Goal: Communication & Community: Answer question/provide support

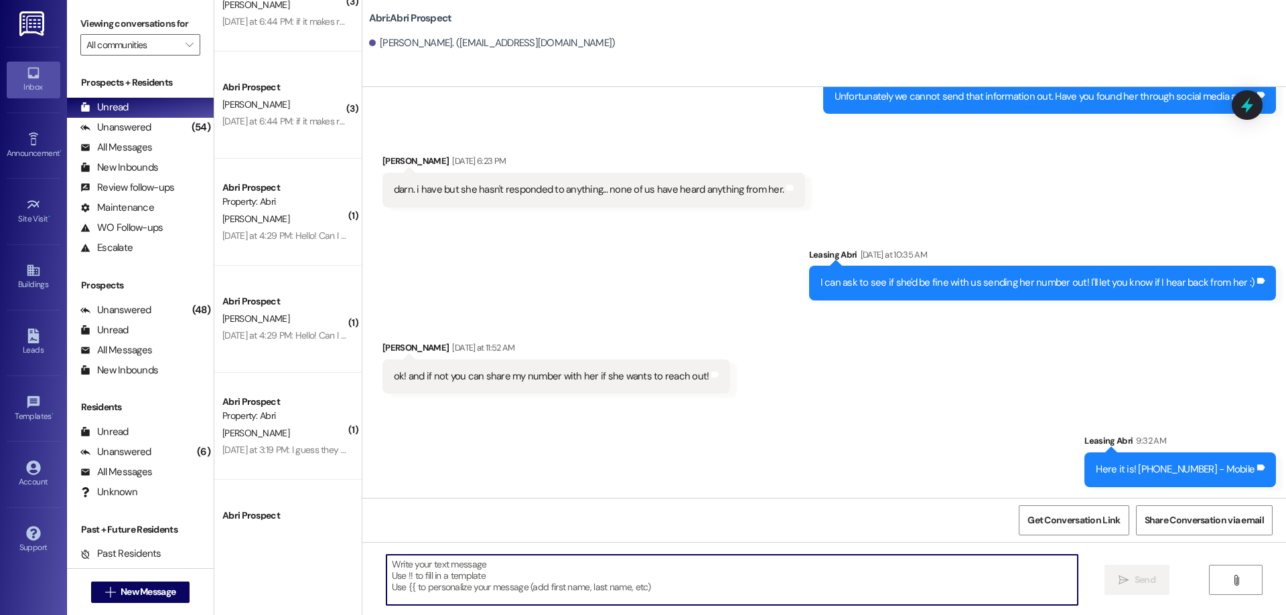
scroll to position [310, 0]
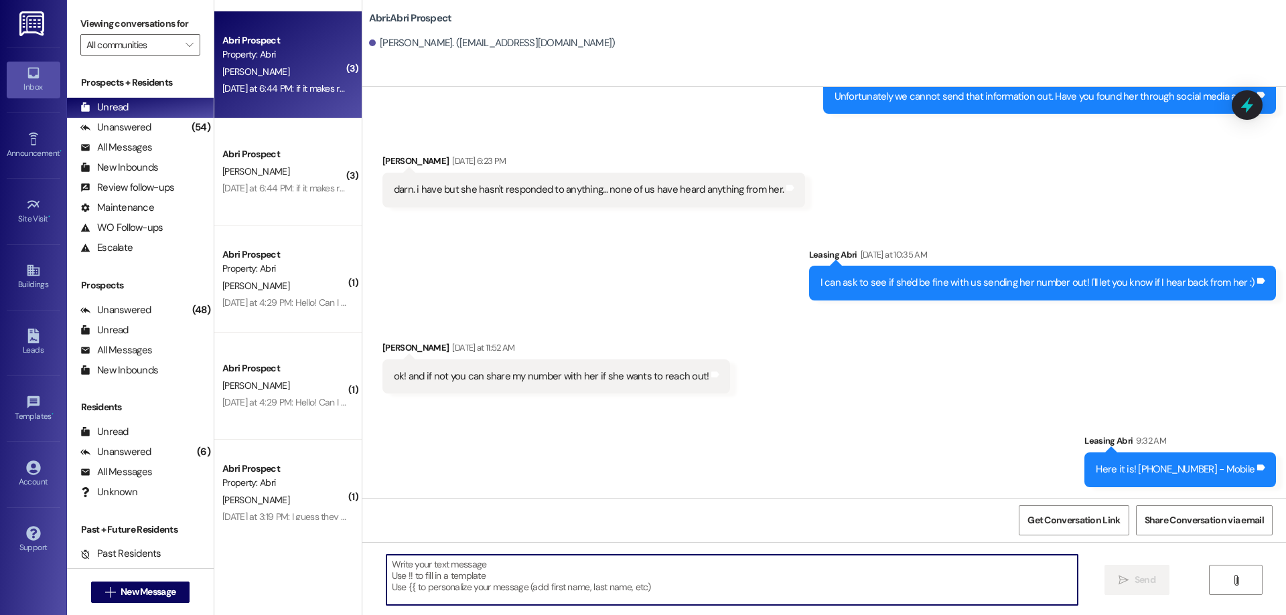
click at [245, 94] on div "[DATE] at 6:44 PM: if it makes room assignments any easier [PERSON_NAME] says s…" at bounding box center [284, 88] width 127 height 17
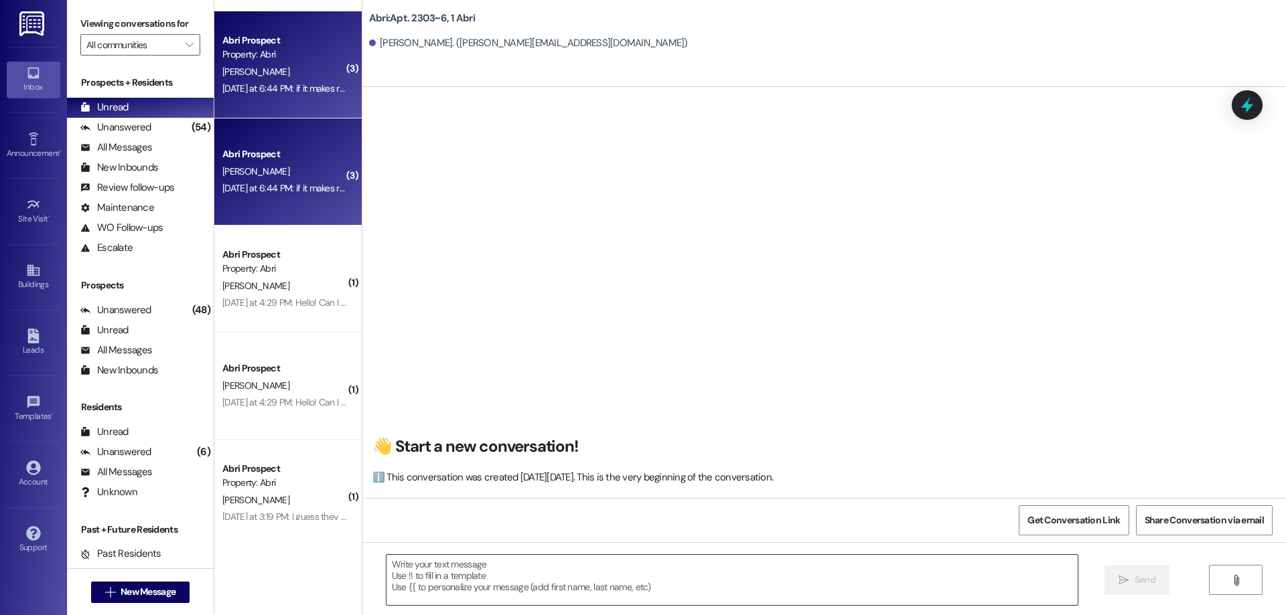
click at [625, 573] on textarea at bounding box center [731, 580] width 691 height 50
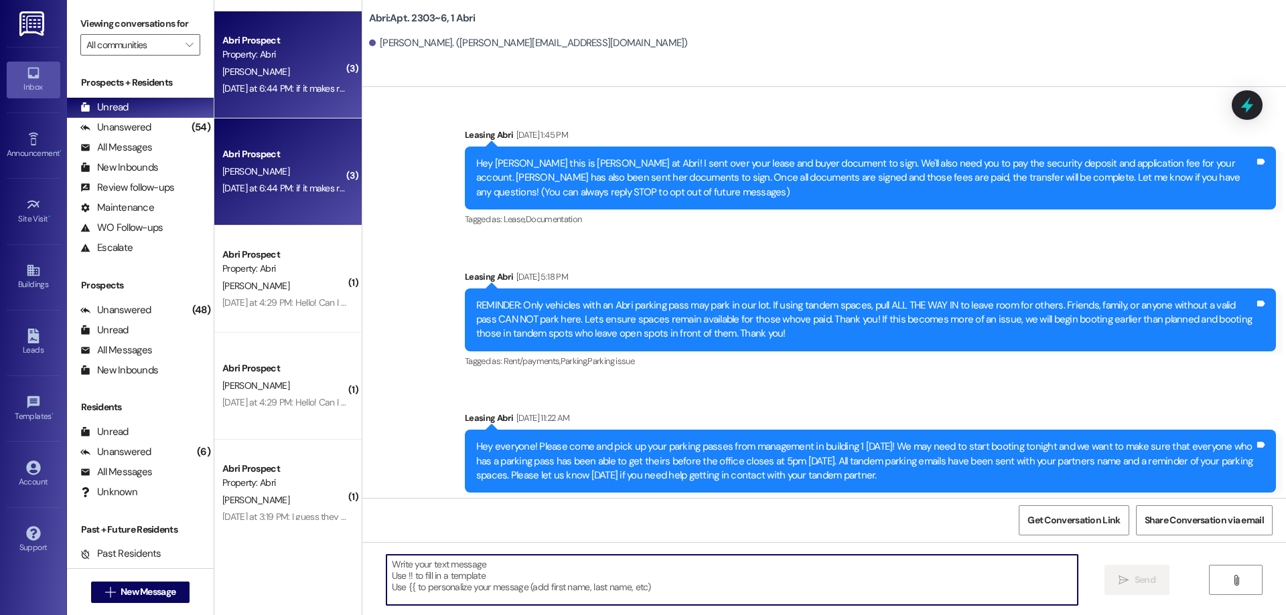
scroll to position [17442, 0]
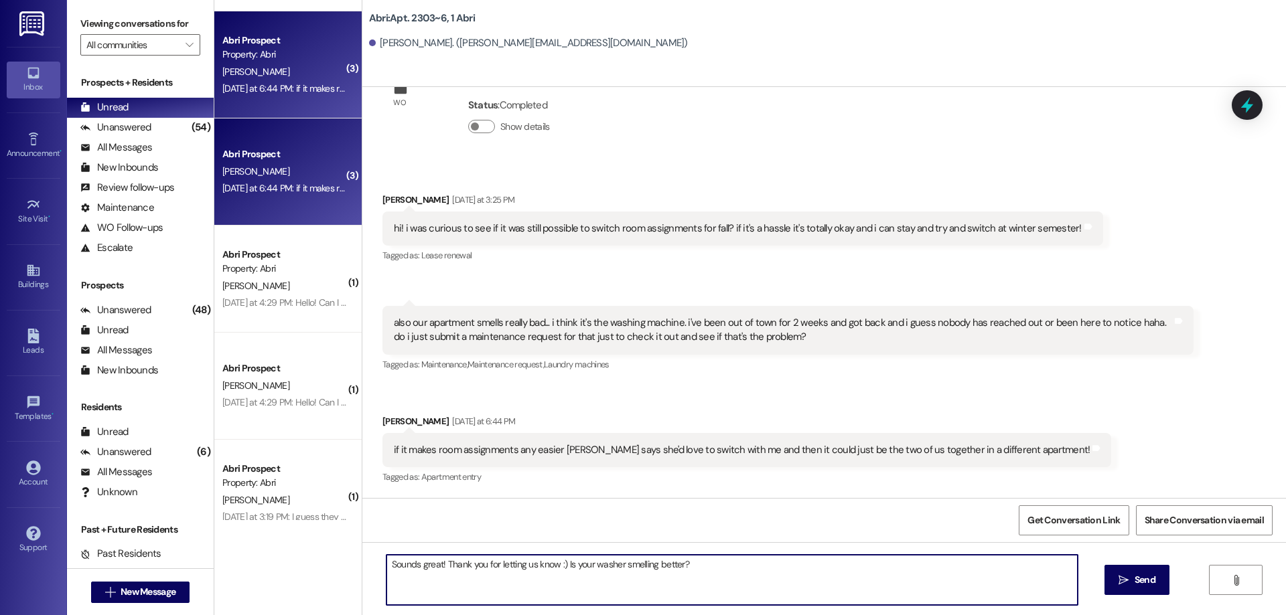
click at [548, 567] on textarea "Sounds great! Thank you for letting us know :) Is your washer smelling better?" at bounding box center [731, 580] width 691 height 50
type textarea "Sounds great! Thank you for letting us know - we will make sure you and Kirra s…"
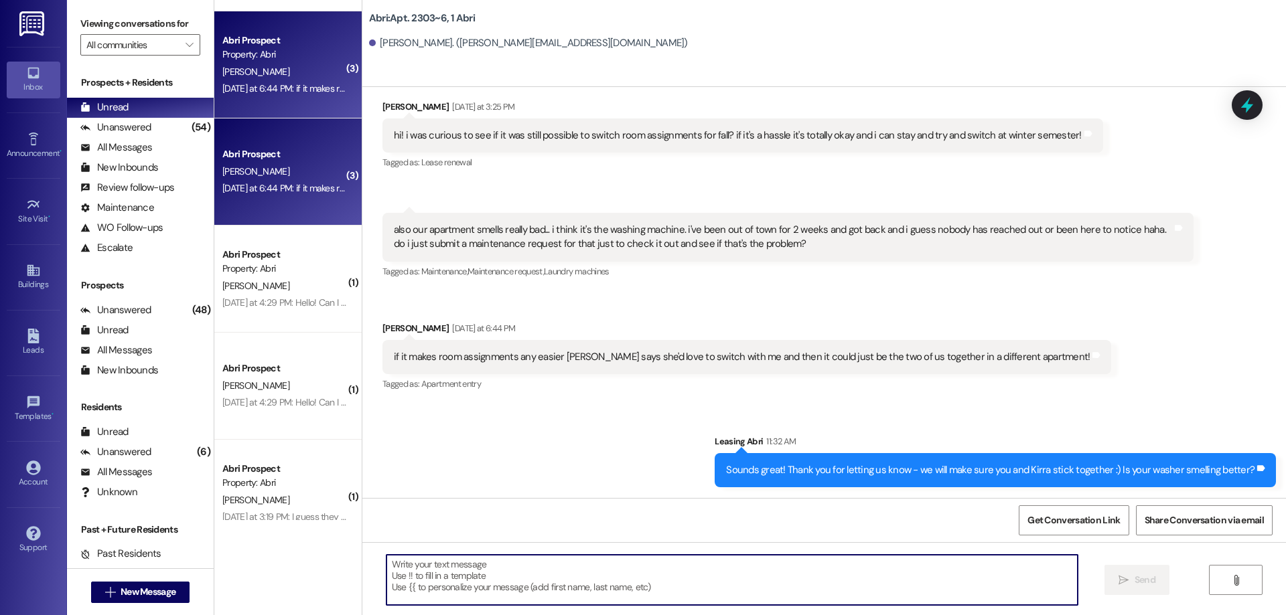
scroll to position [17441, 0]
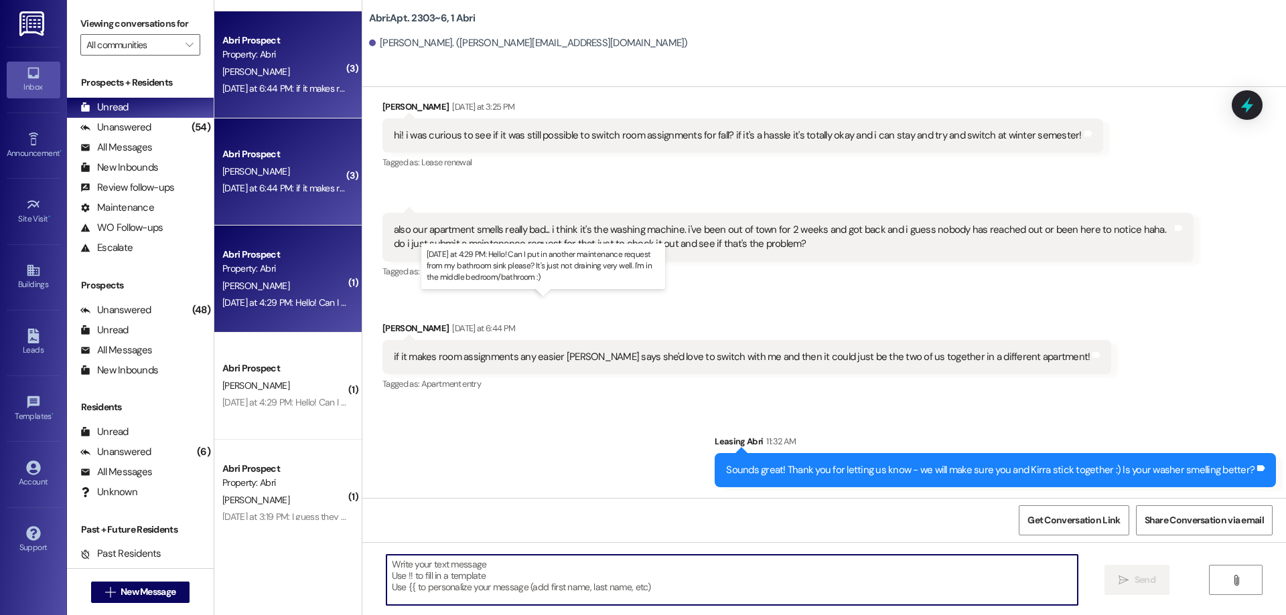
click at [291, 301] on div "[DATE] at 4:29 PM: Hello! Can I put in another maintenance request from my bath…" at bounding box center [546, 303] width 648 height 12
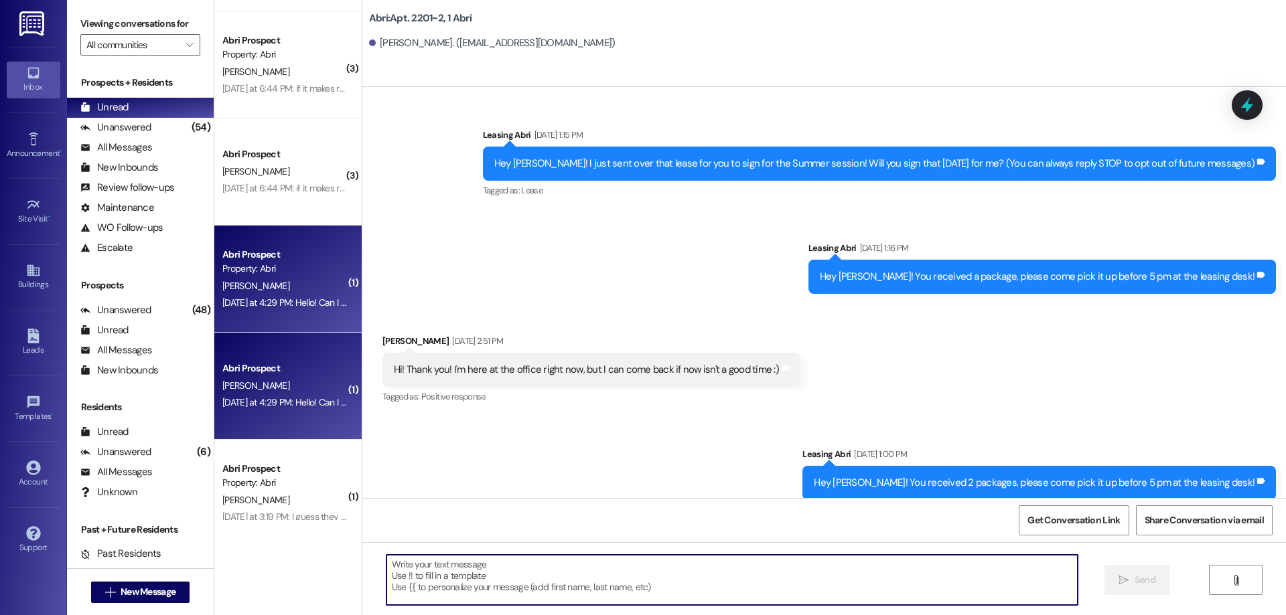
scroll to position [36979, 0]
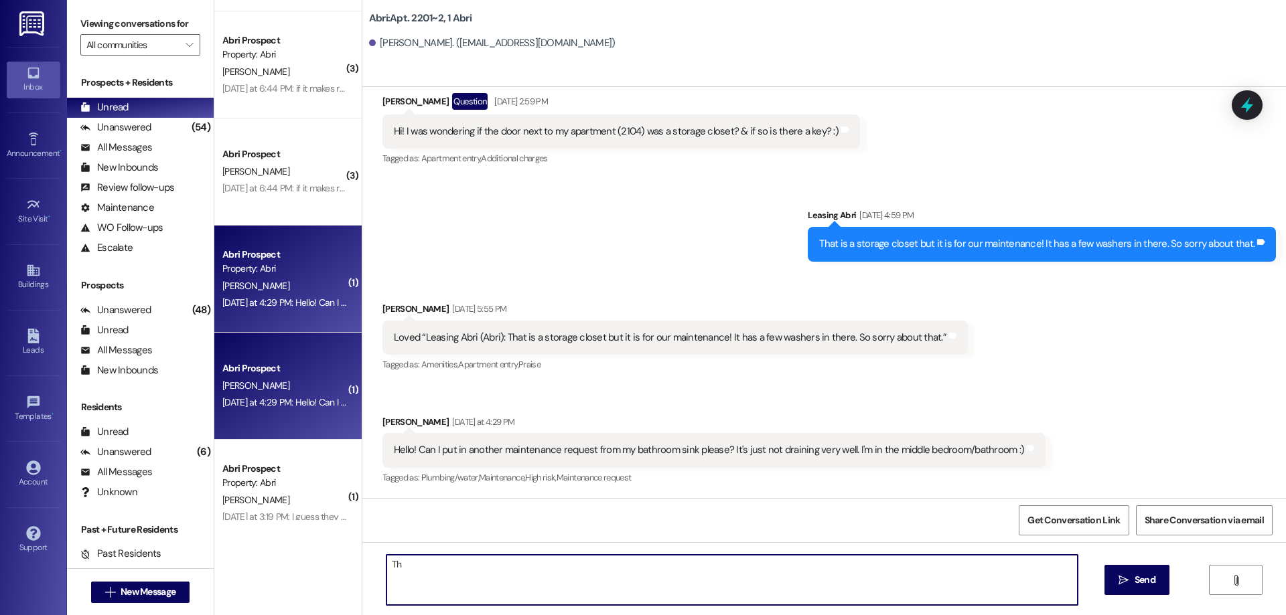
type textarea "T"
type textarea "Thank you for letting us know! I will have our maintenance guy come by later [D…"
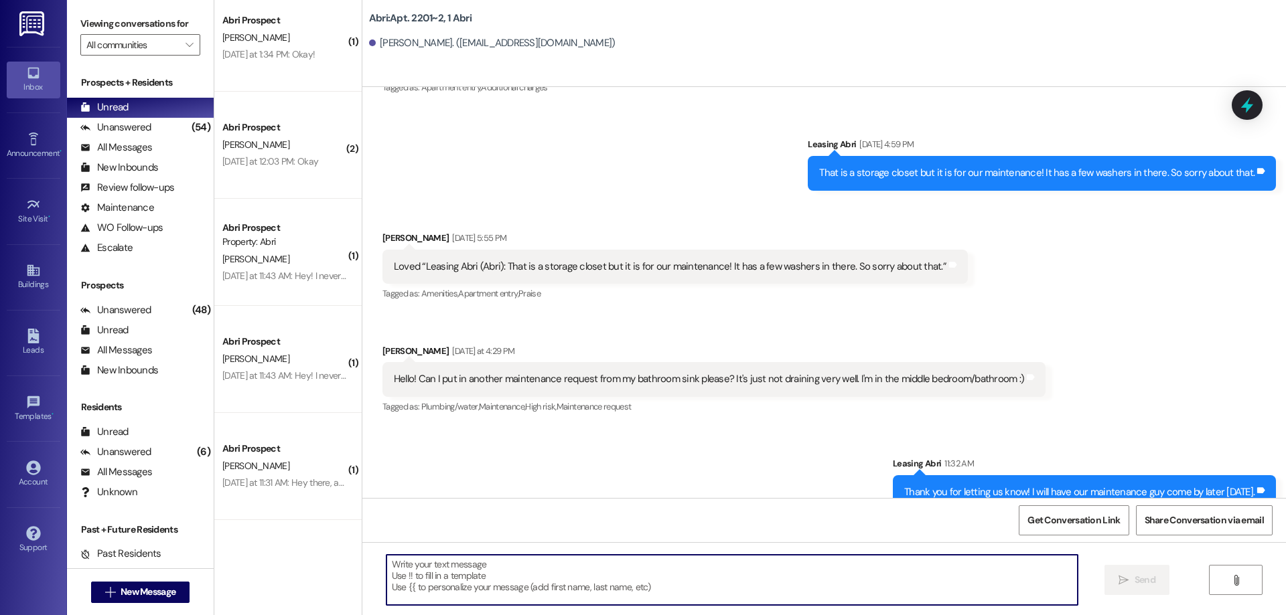
scroll to position [37073, 0]
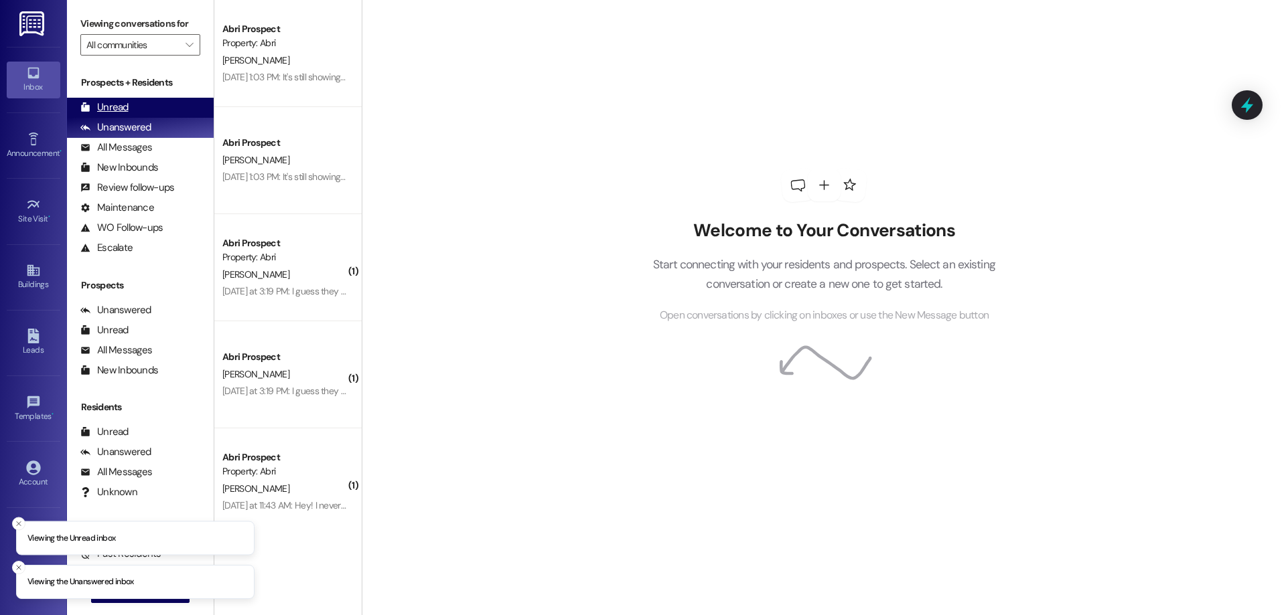
click at [152, 105] on div "Unread (0)" at bounding box center [140, 108] width 147 height 20
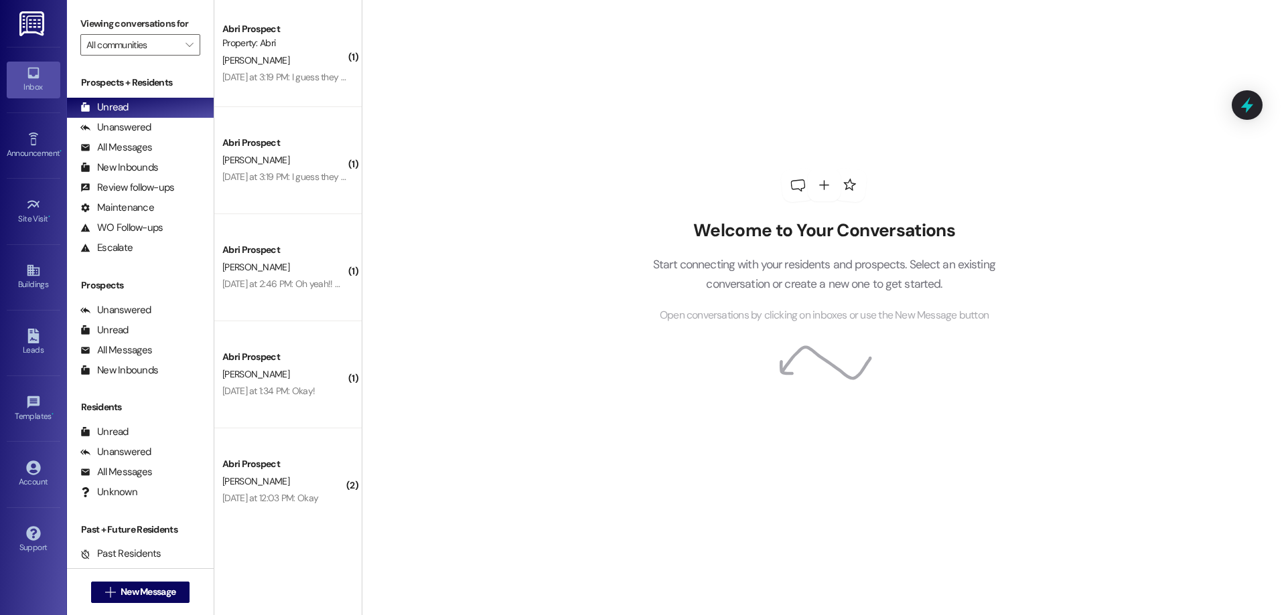
scroll to position [873, 0]
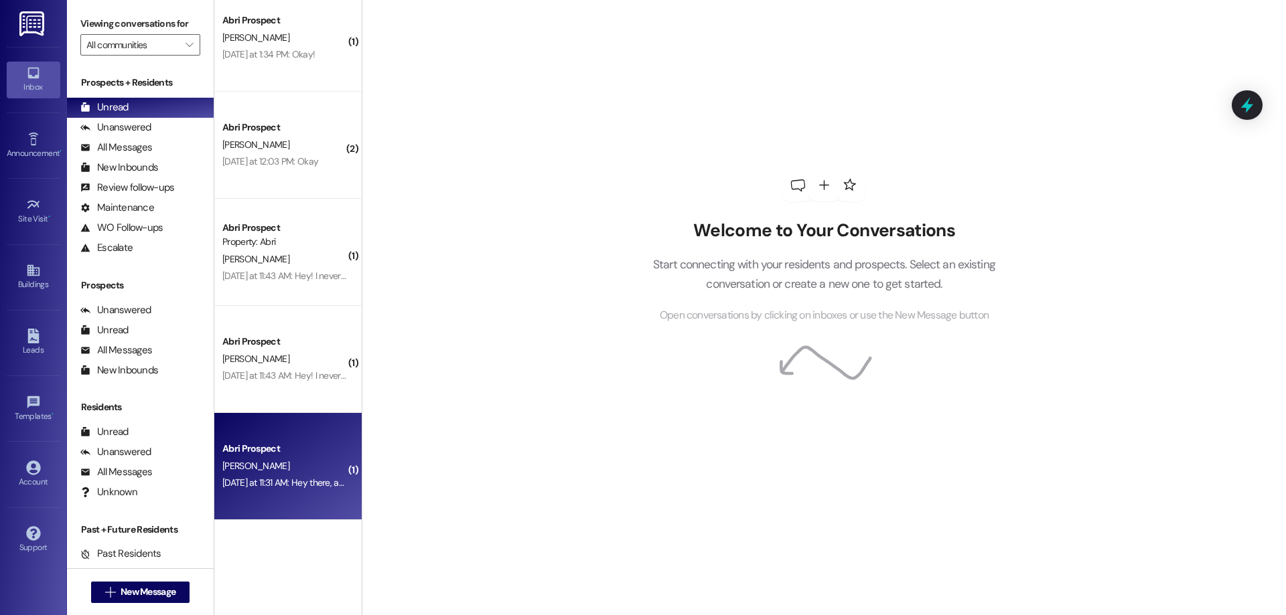
click at [299, 456] on div "Abri Prospect" at bounding box center [284, 449] width 124 height 14
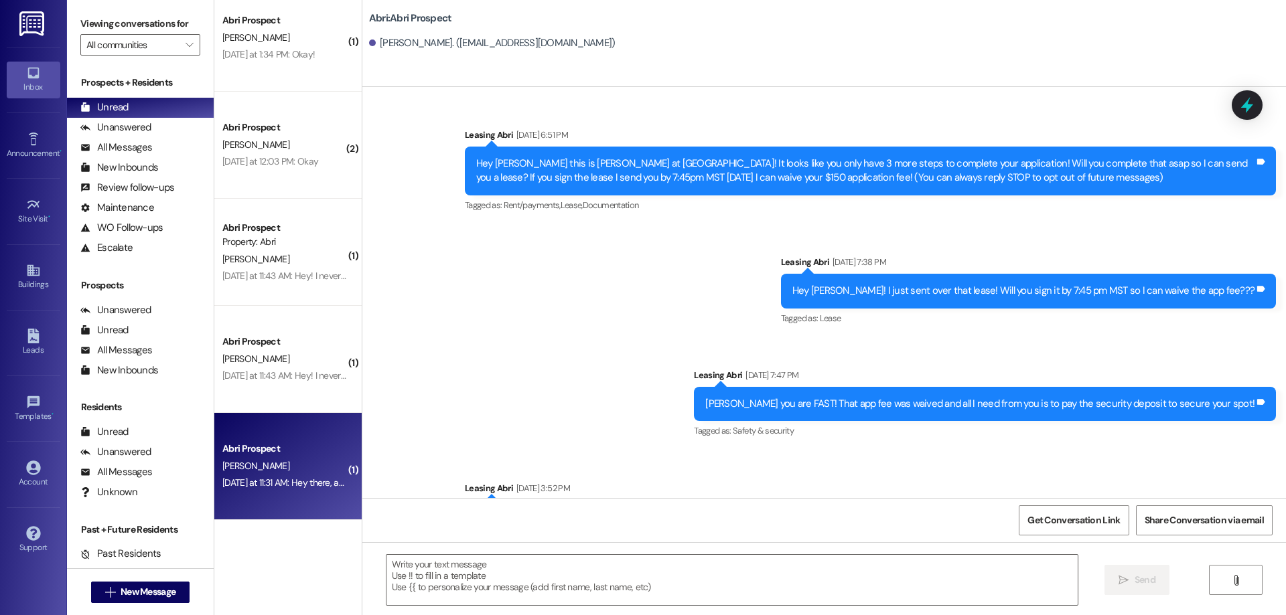
scroll to position [1910, 0]
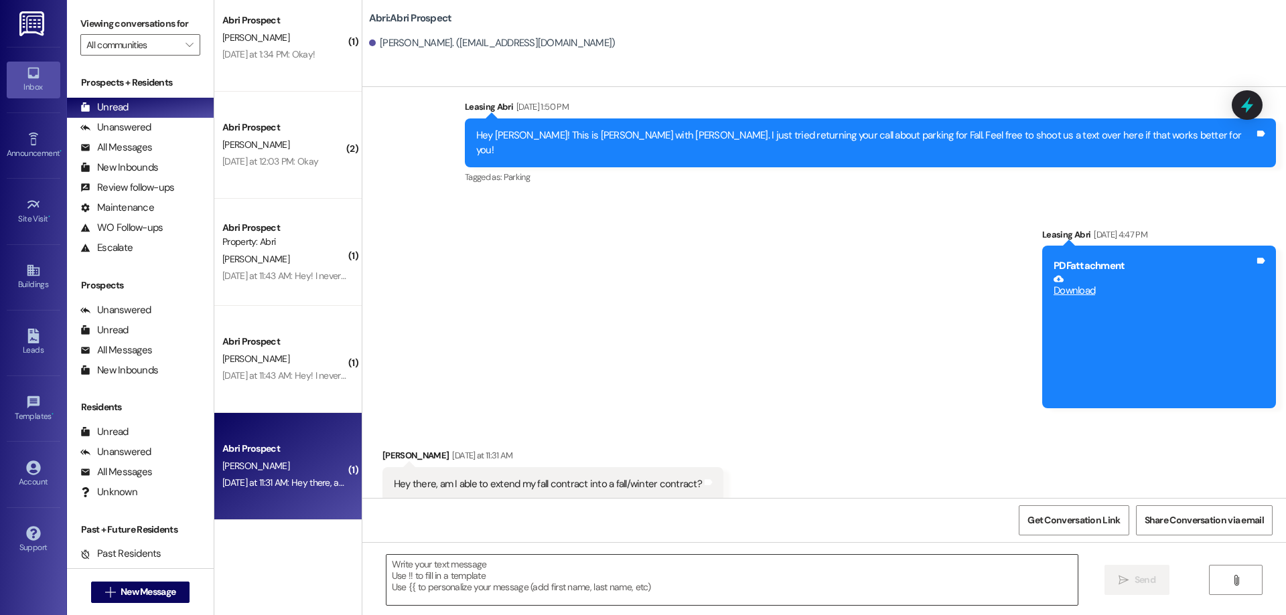
click at [509, 575] on textarea at bounding box center [731, 580] width 691 height 50
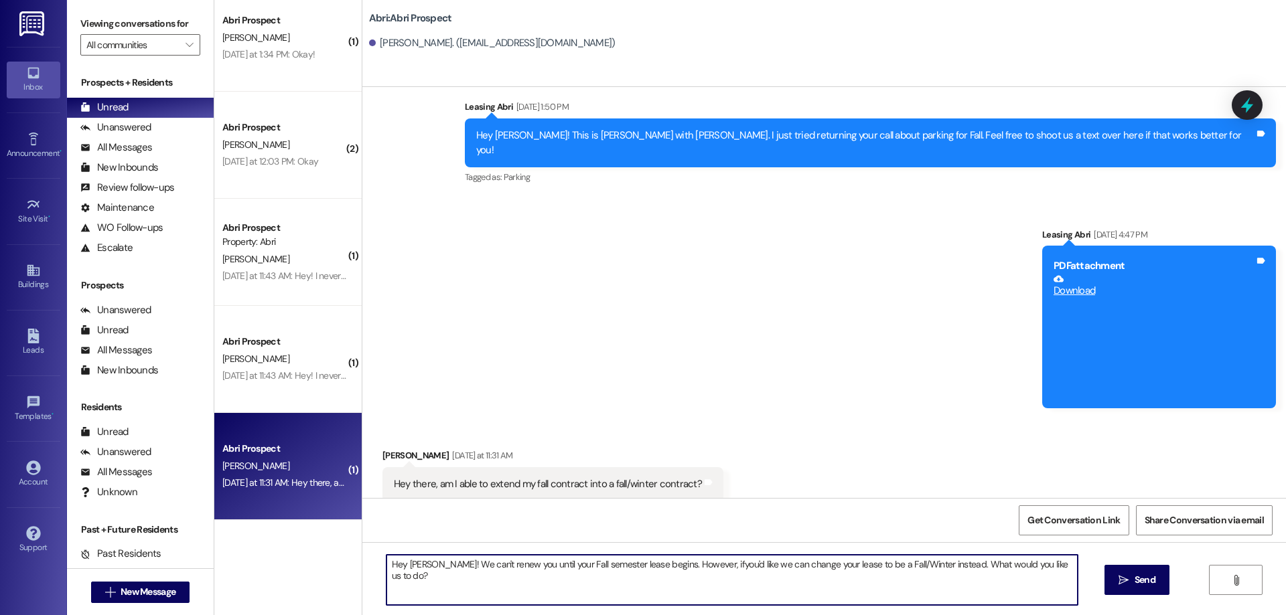
click at [686, 564] on textarea "Hey Riley! We can't renew you until your Fall semester lease begins. However, i…" at bounding box center [731, 580] width 691 height 50
type textarea "Hey Riley! We can't renew you until your Fall semester lease begins. However, i…"
click at [1140, 578] on span "Send" at bounding box center [1144, 580] width 21 height 14
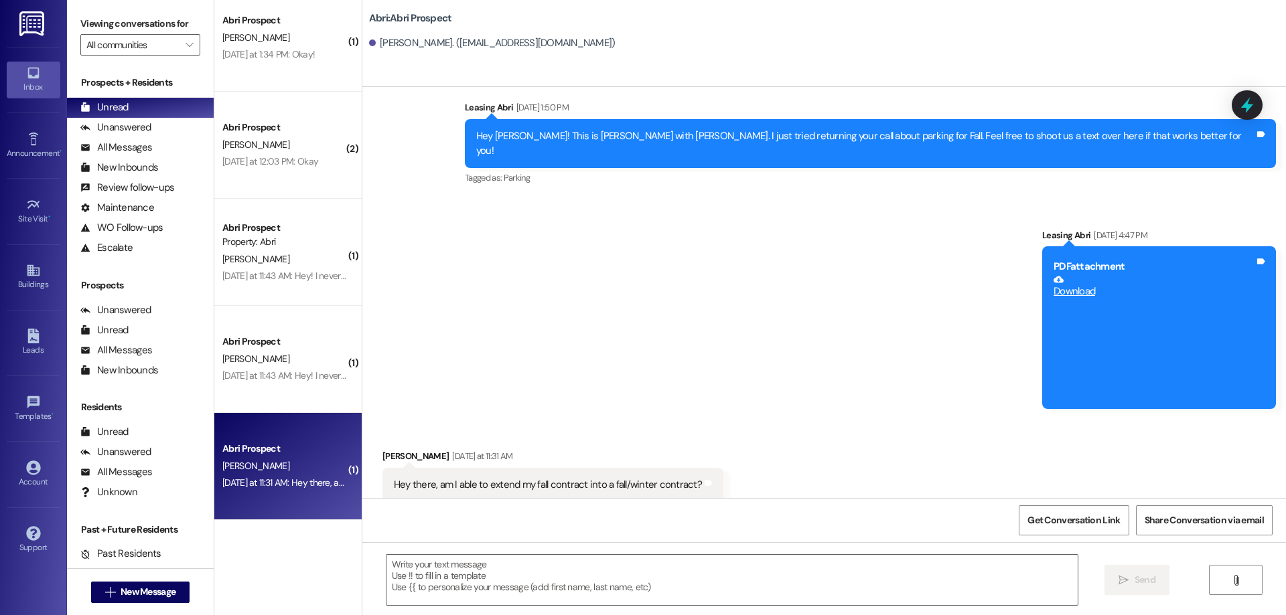
scroll to position [2004, 0]
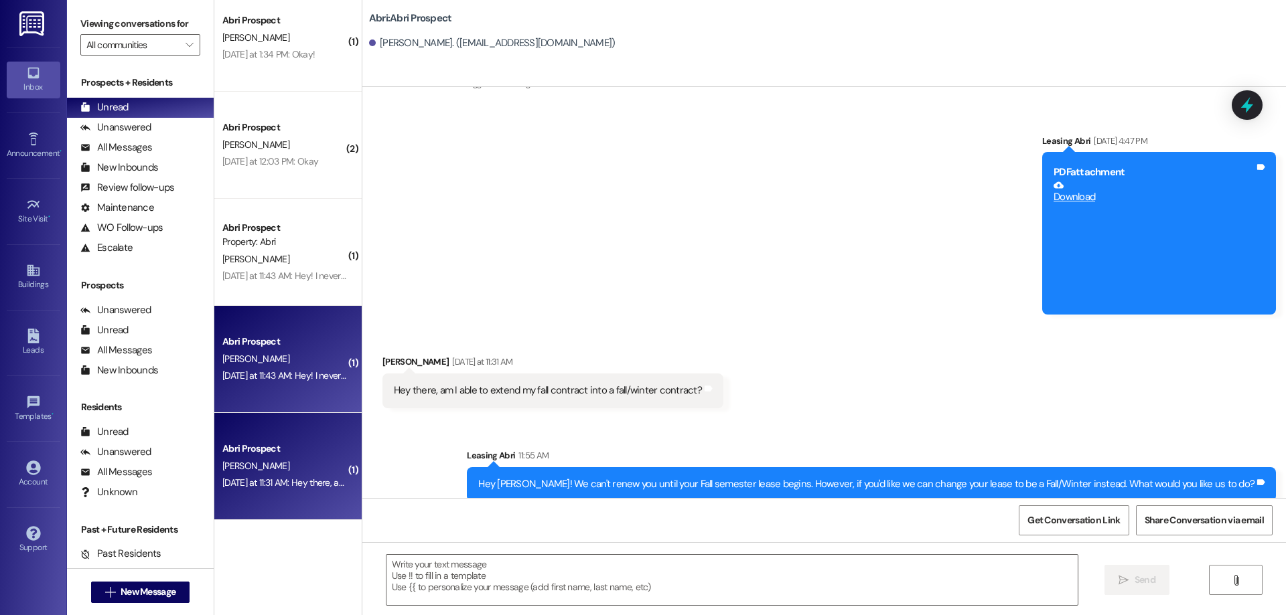
click at [273, 343] on div "Abri Prospect" at bounding box center [284, 342] width 124 height 14
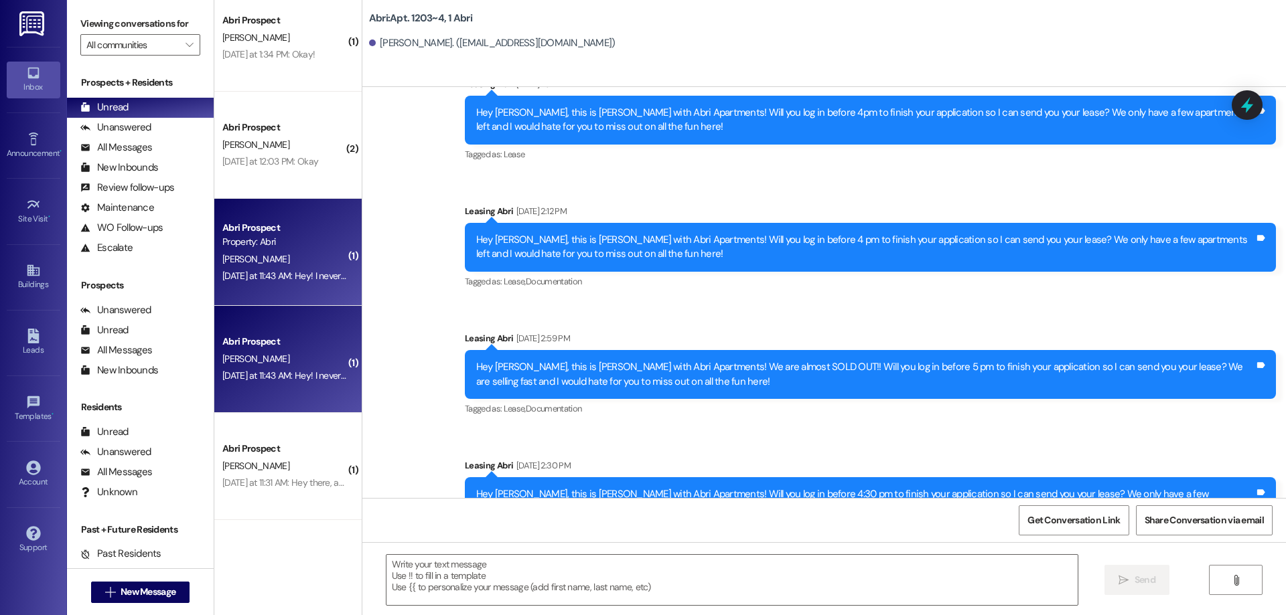
scroll to position [19117, 0]
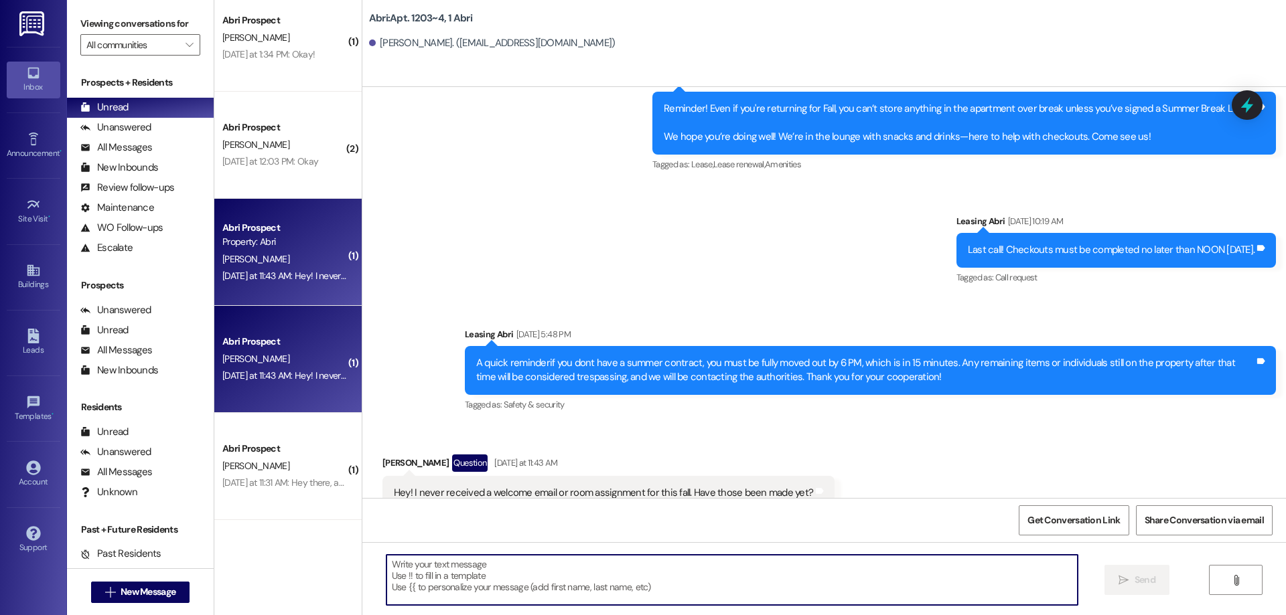
click at [703, 569] on textarea at bounding box center [731, 580] width 691 height 50
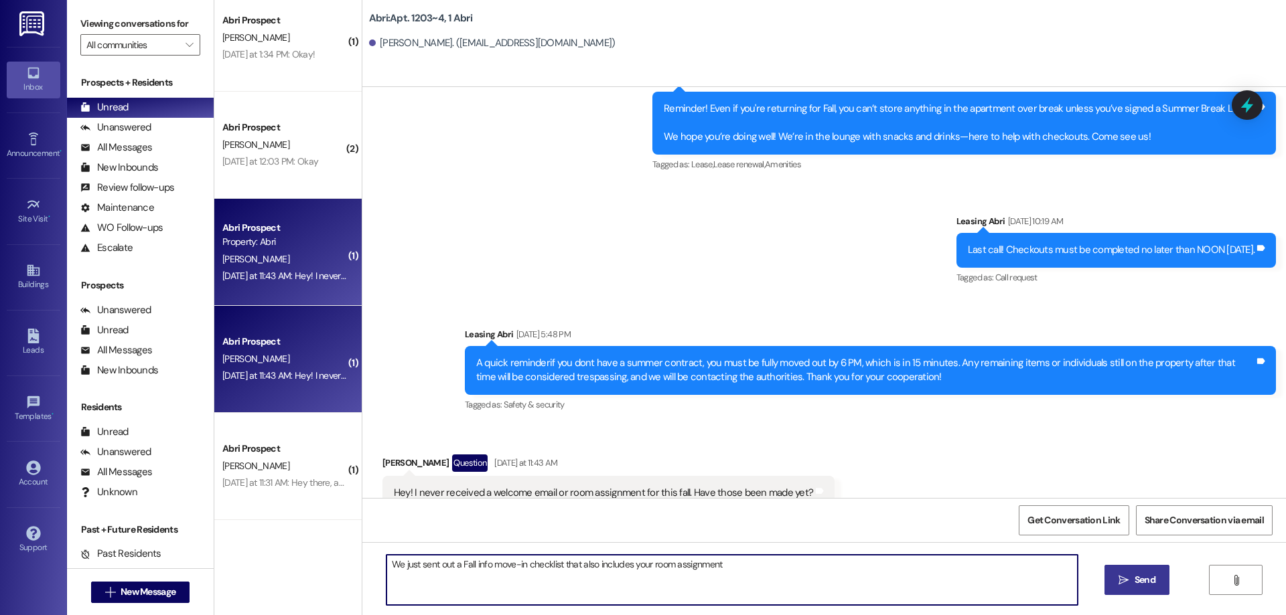
type textarea "We just sent out a Fall info move-in checklist that also includes your room ass…"
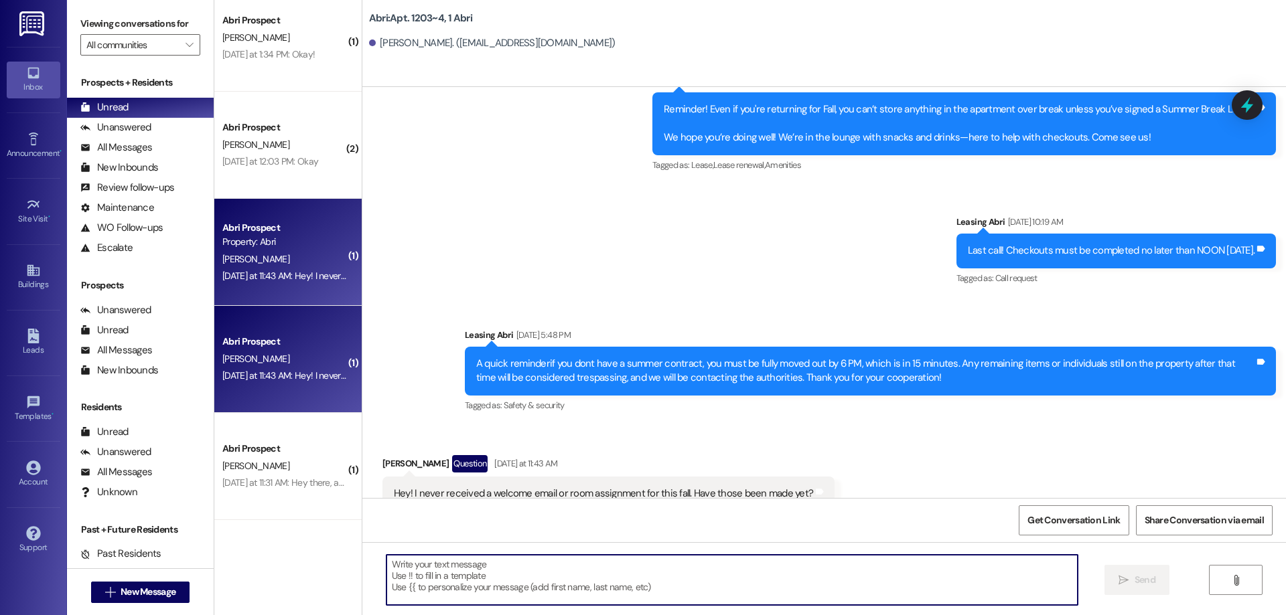
scroll to position [19211, 0]
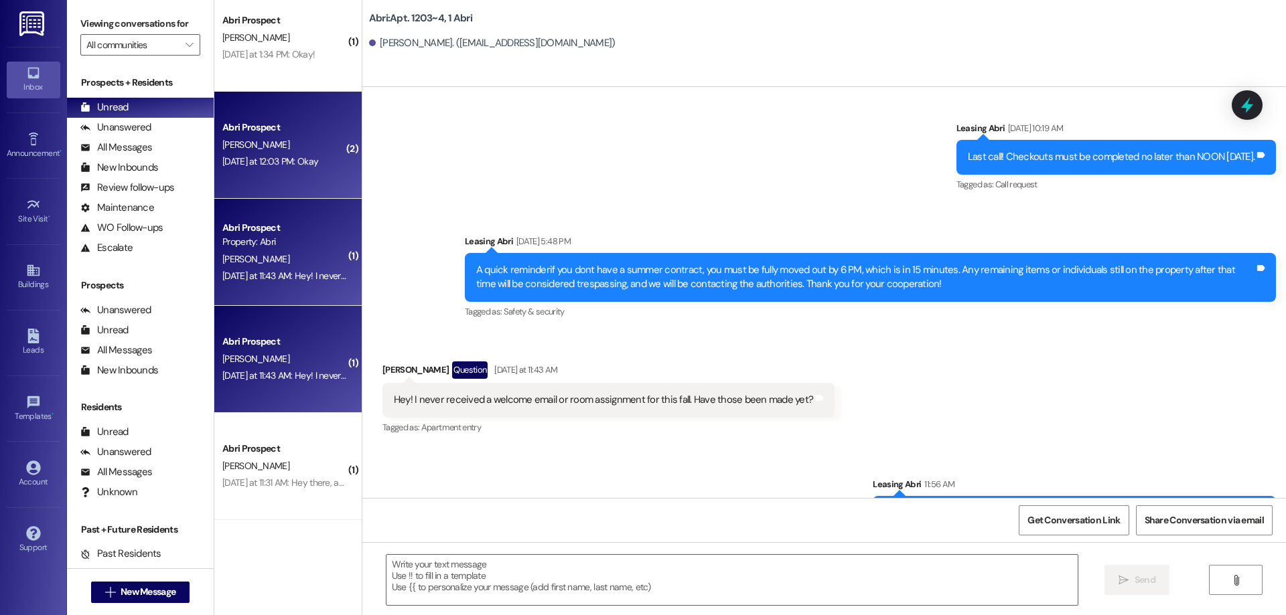
click at [309, 146] on div "[PERSON_NAME]" at bounding box center [284, 145] width 127 height 17
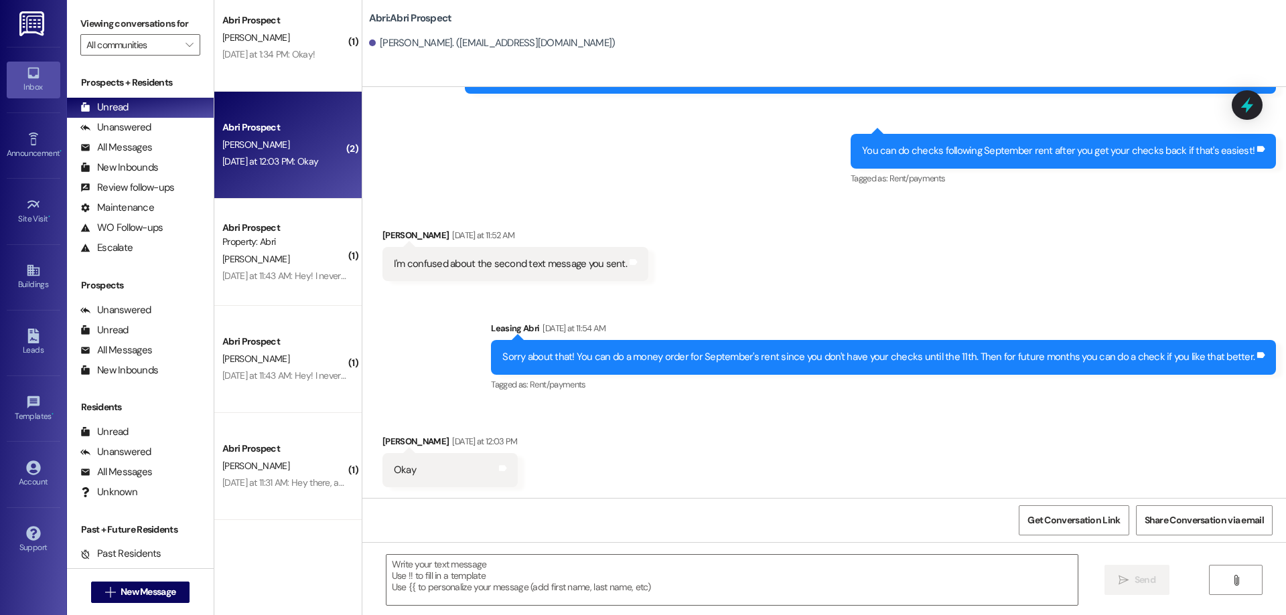
scroll to position [739, 0]
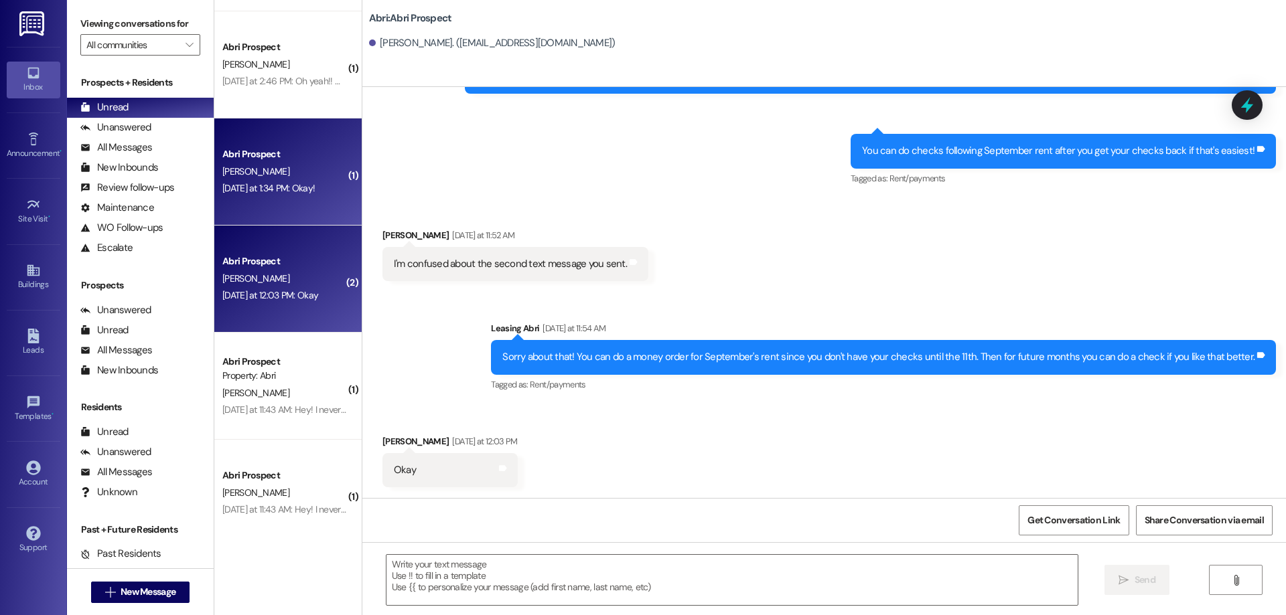
click at [279, 169] on div "[PERSON_NAME]" at bounding box center [284, 171] width 127 height 17
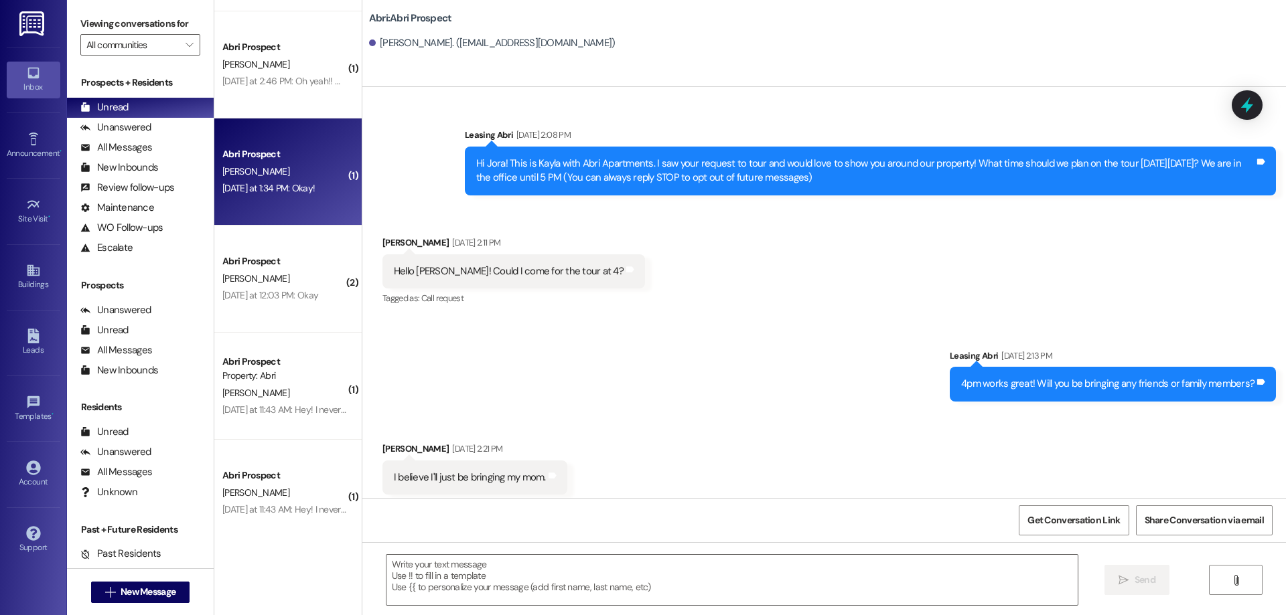
scroll to position [5729, 0]
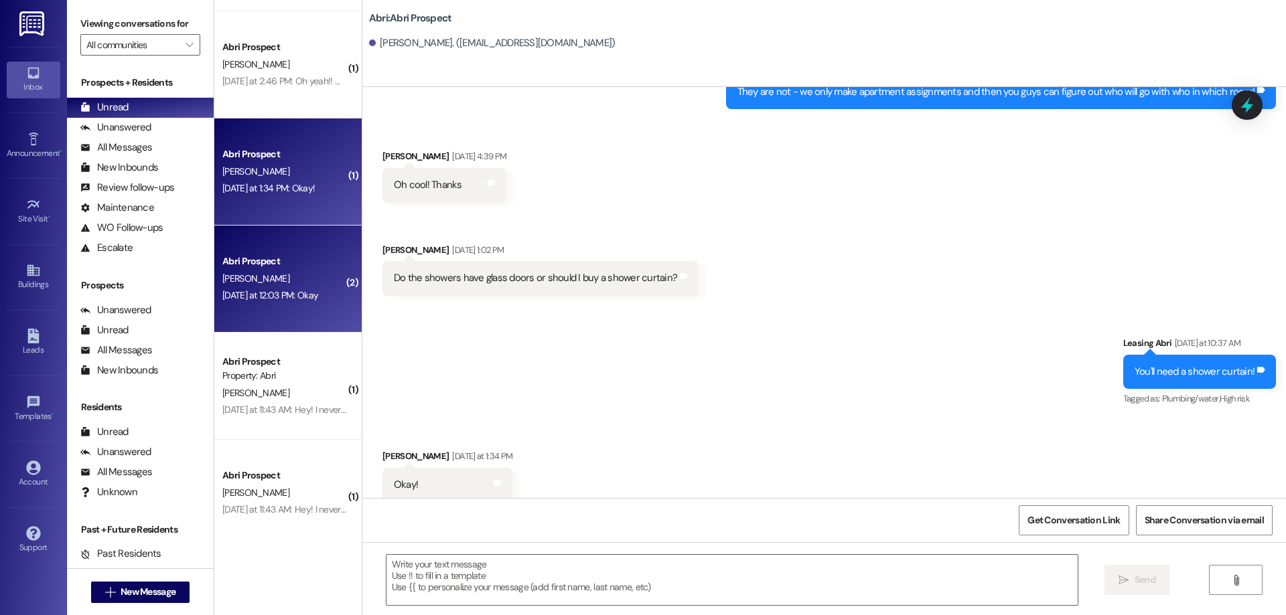
click at [298, 277] on div "[PERSON_NAME]" at bounding box center [284, 279] width 127 height 17
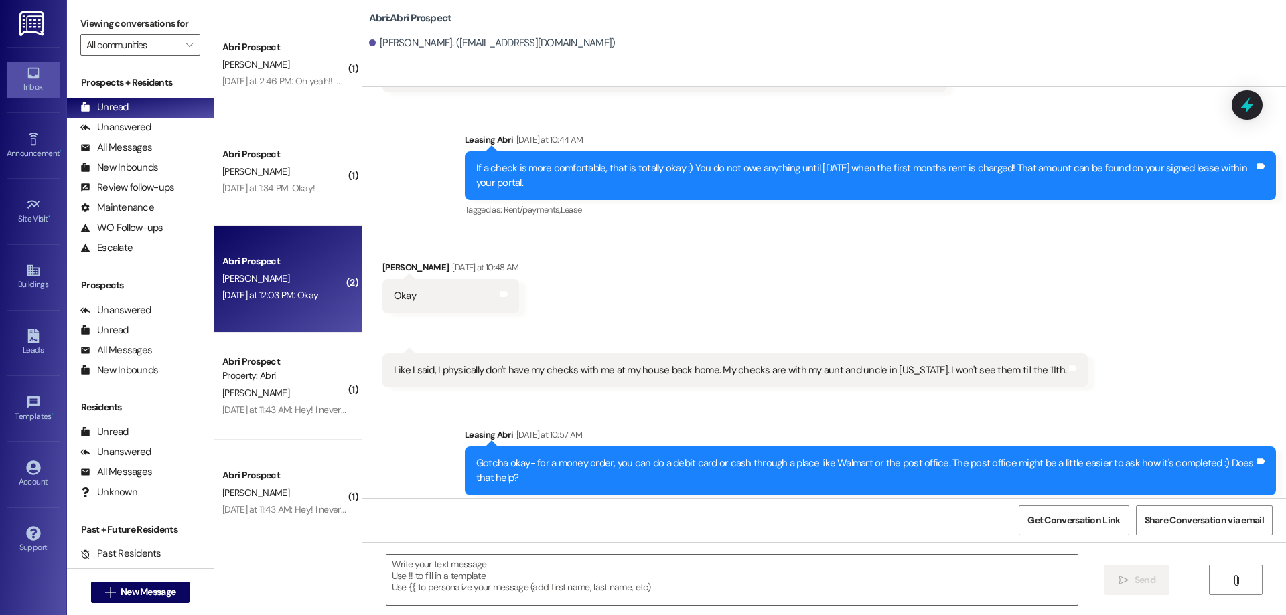
scroll to position [1589, 0]
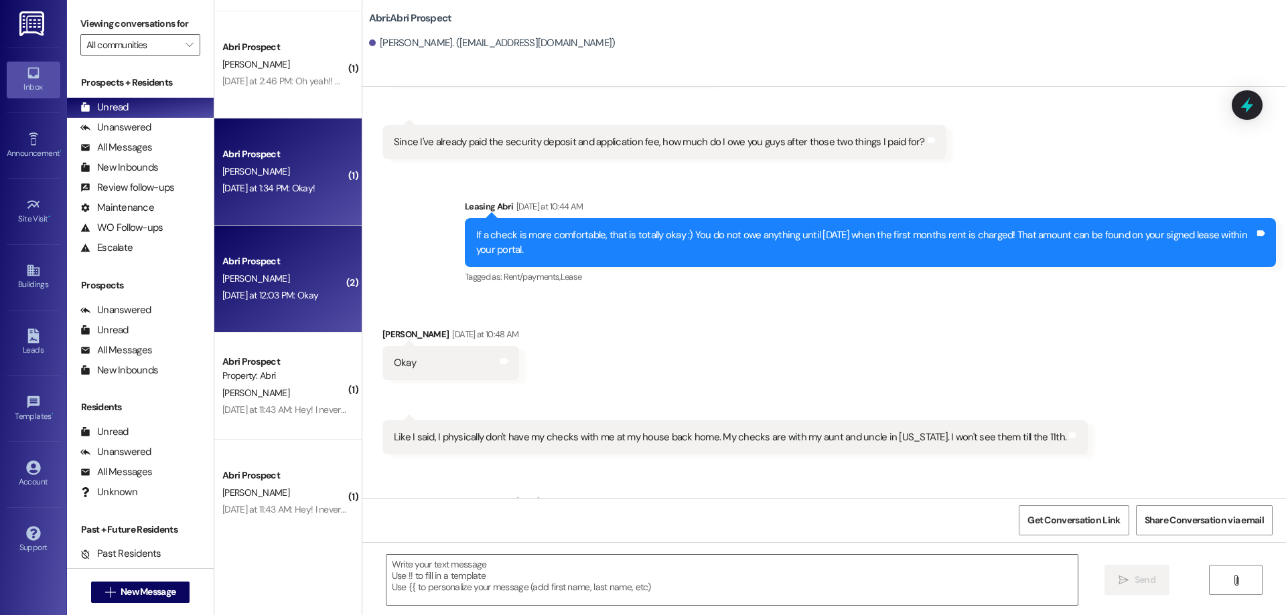
click at [321, 169] on div "[PERSON_NAME]" at bounding box center [284, 171] width 127 height 17
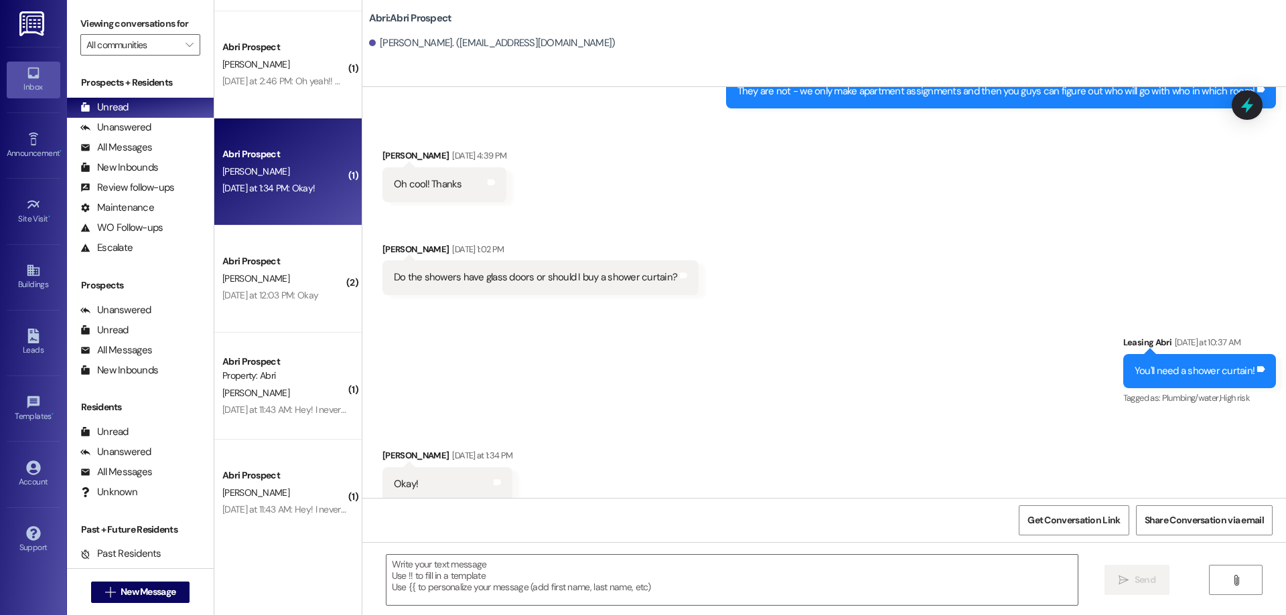
scroll to position [605, 0]
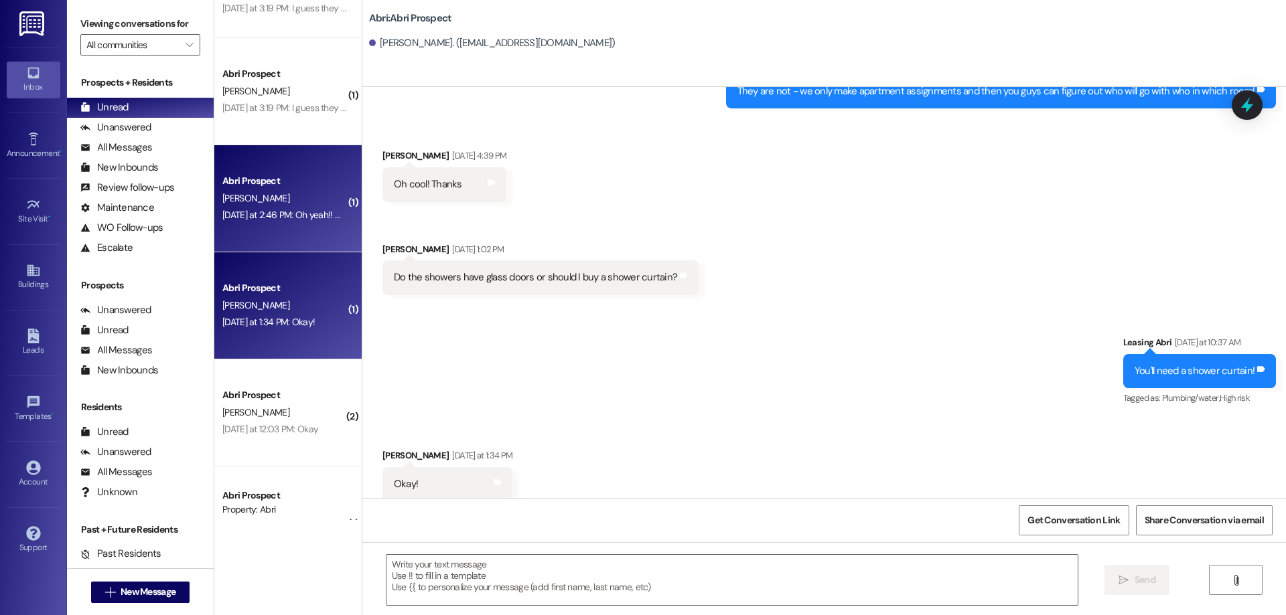
click at [263, 181] on div "Abri Prospect" at bounding box center [284, 181] width 124 height 14
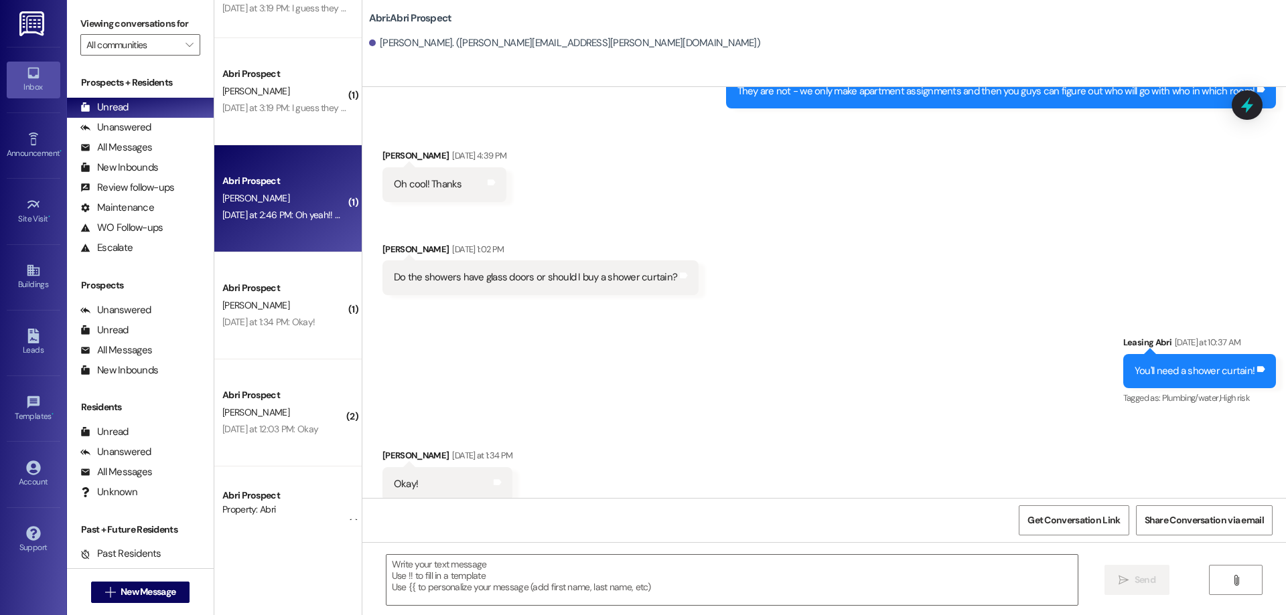
scroll to position [0, 0]
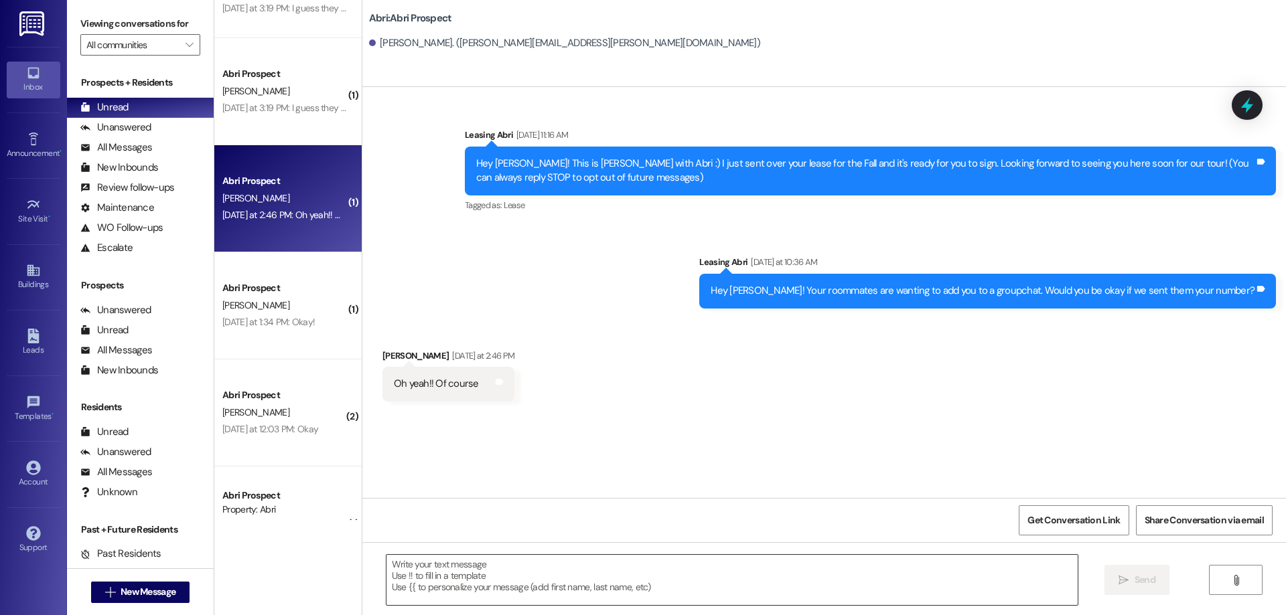
click at [599, 579] on textarea at bounding box center [731, 580] width 691 height 50
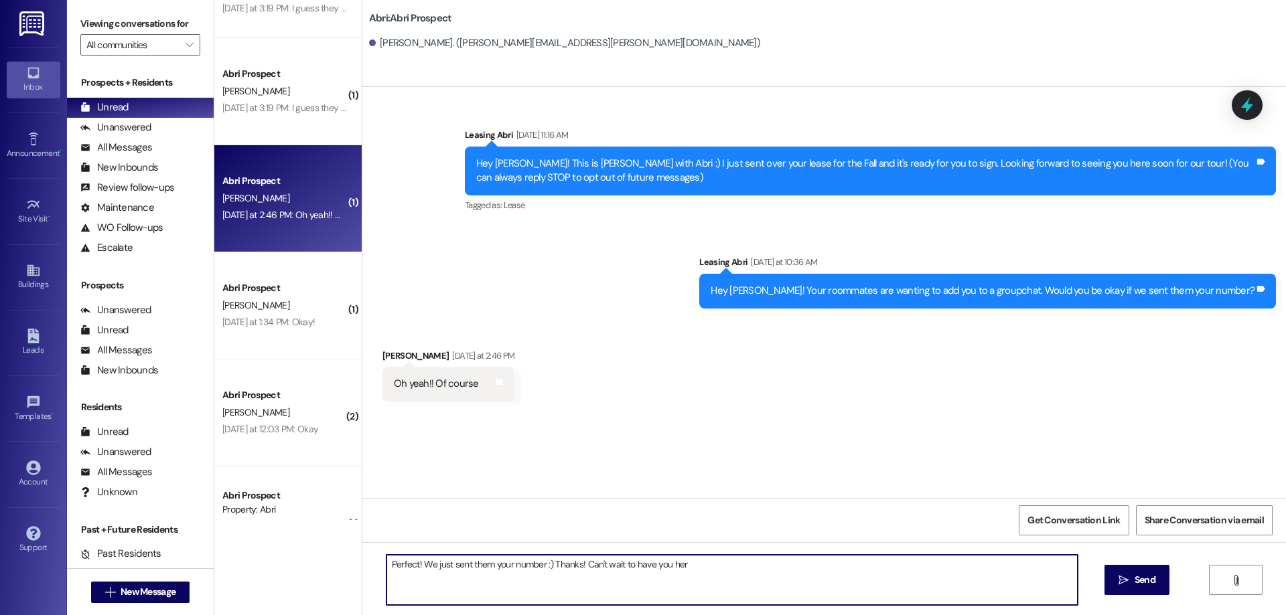
type textarea "Perfect! We just sent them your number :) Thanks! Can't wait to have you here"
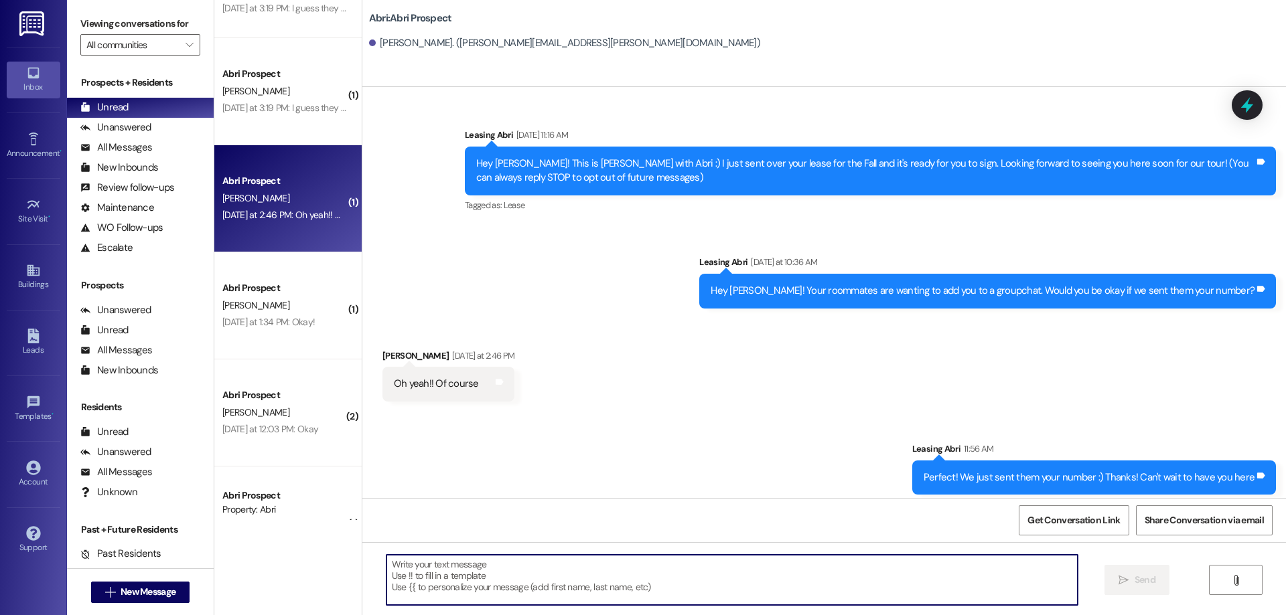
scroll to position [7, 0]
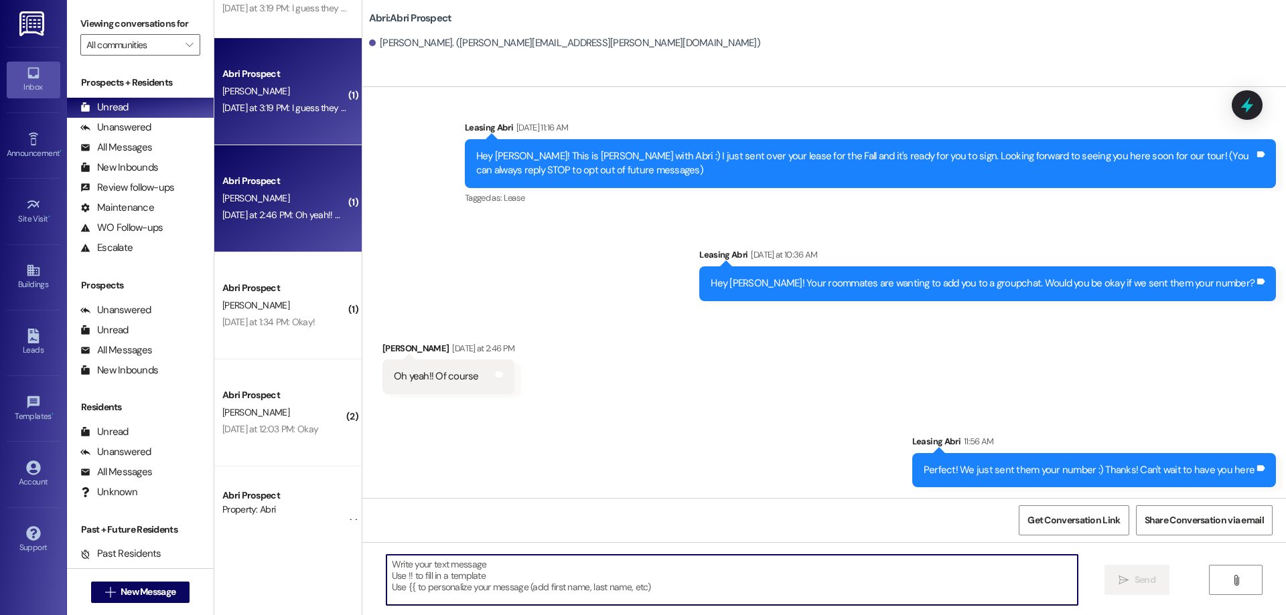
click at [230, 88] on span "[PERSON_NAME]" at bounding box center [255, 91] width 67 height 12
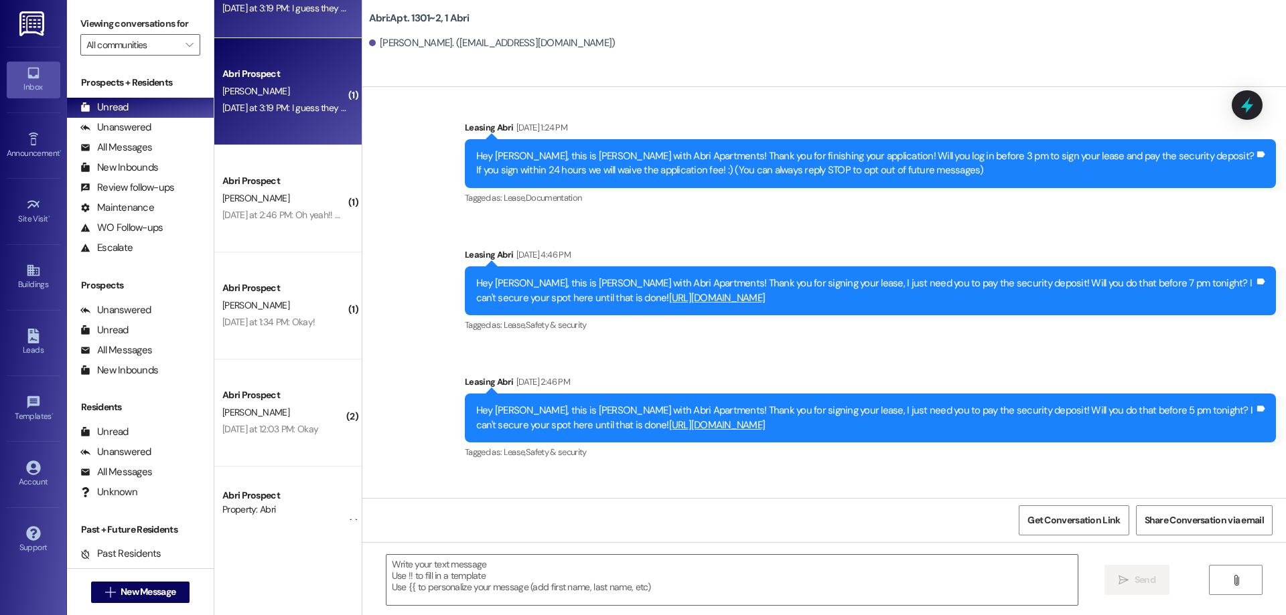
scroll to position [16995, 0]
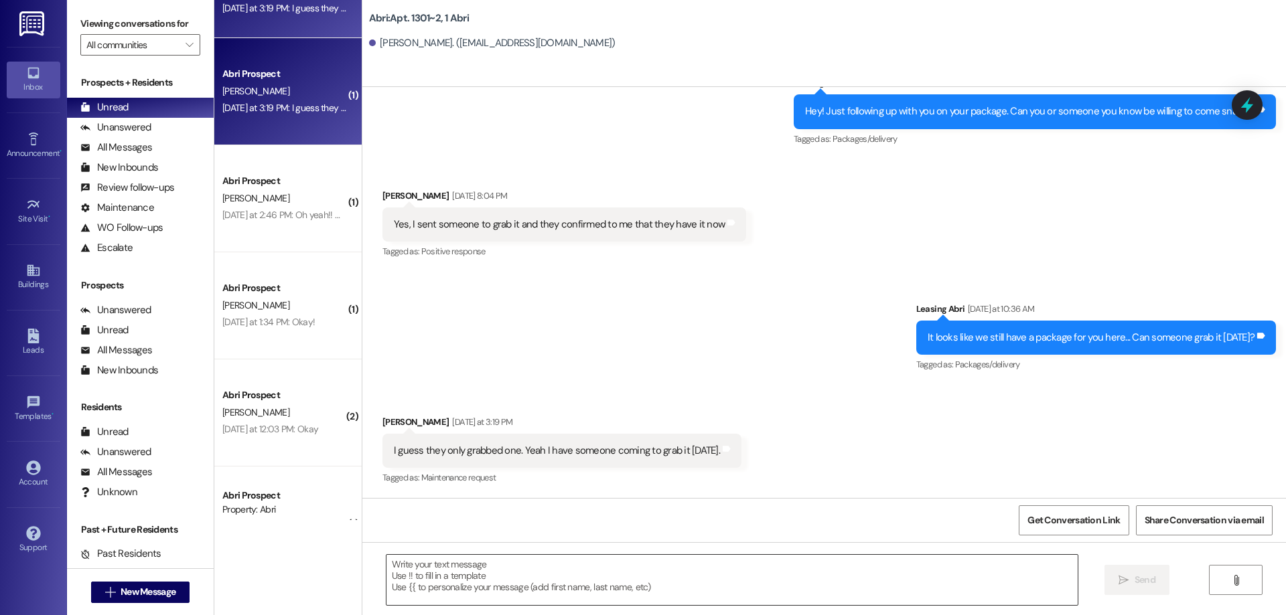
click at [528, 567] on textarea at bounding box center [731, 580] width 691 height 50
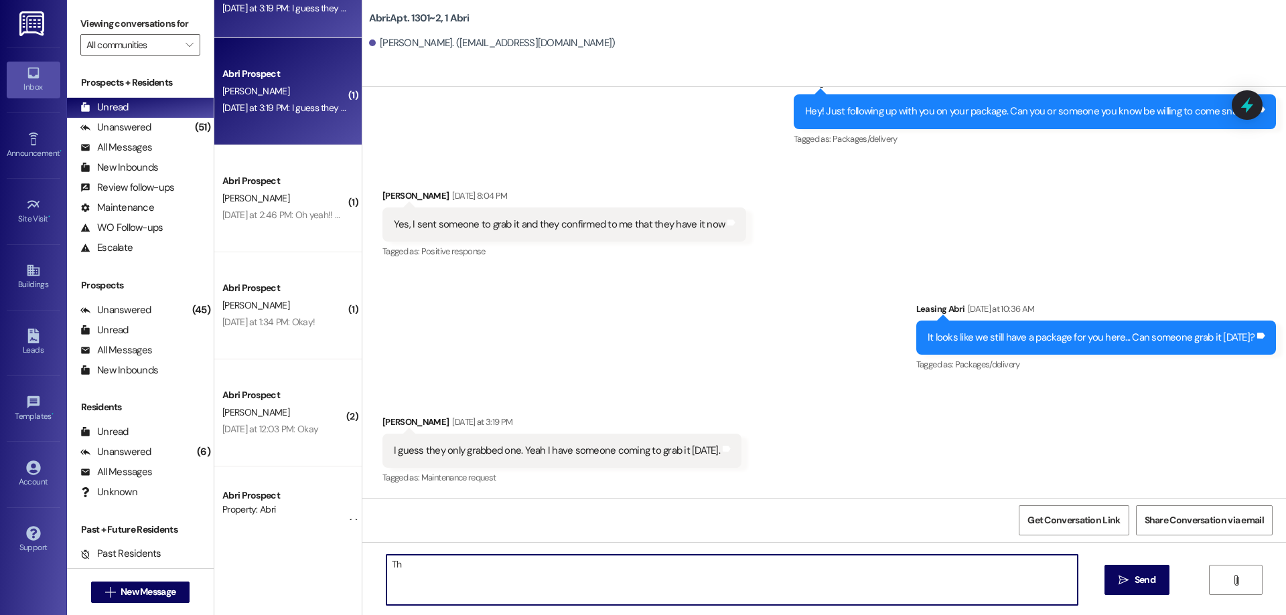
type textarea "T"
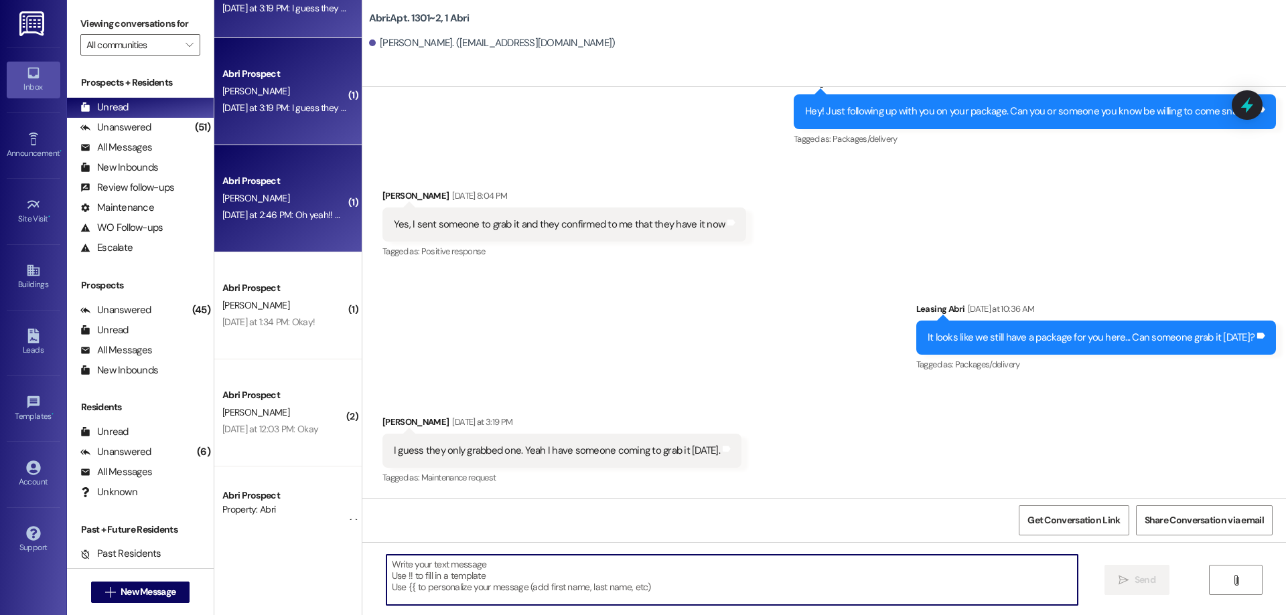
scroll to position [404, 0]
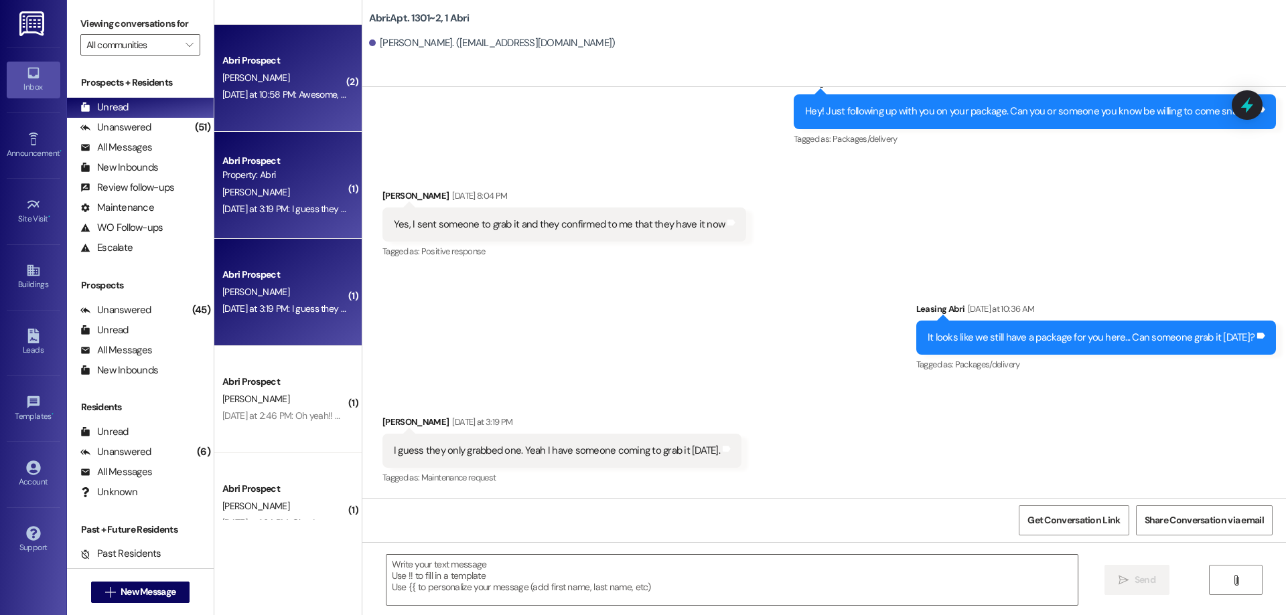
click at [273, 95] on div "Yesterday at 10:58 PM: Awesome, I didn't know where to pay for it so thanks for…" at bounding box center [390, 94] width 337 height 12
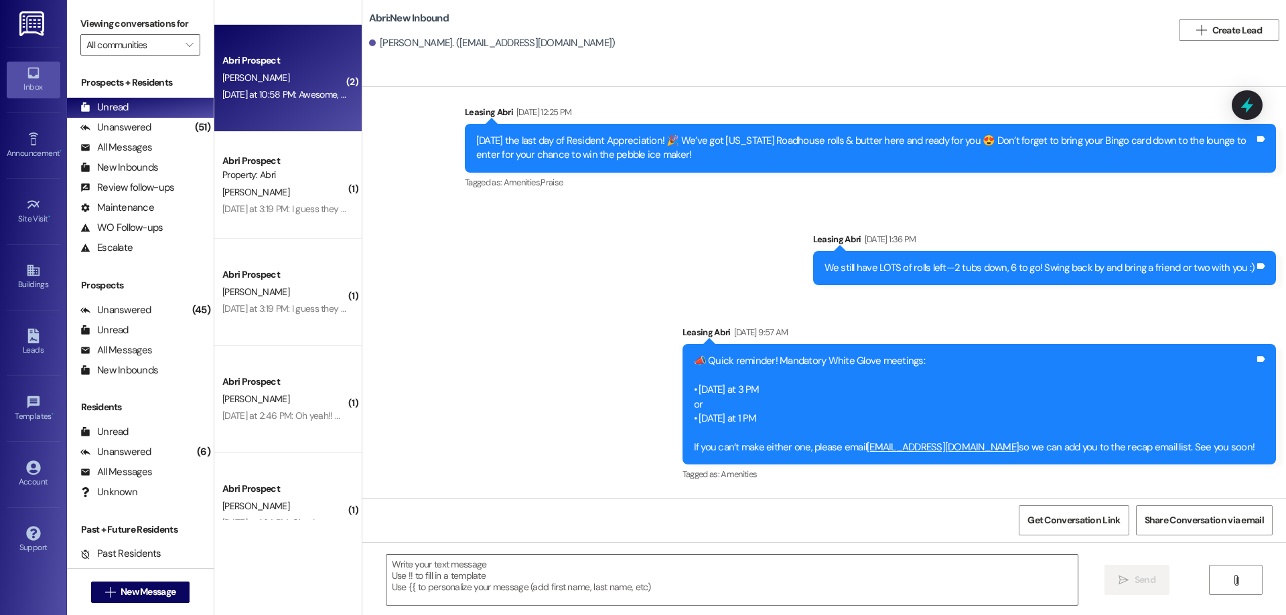
scroll to position [19497, 0]
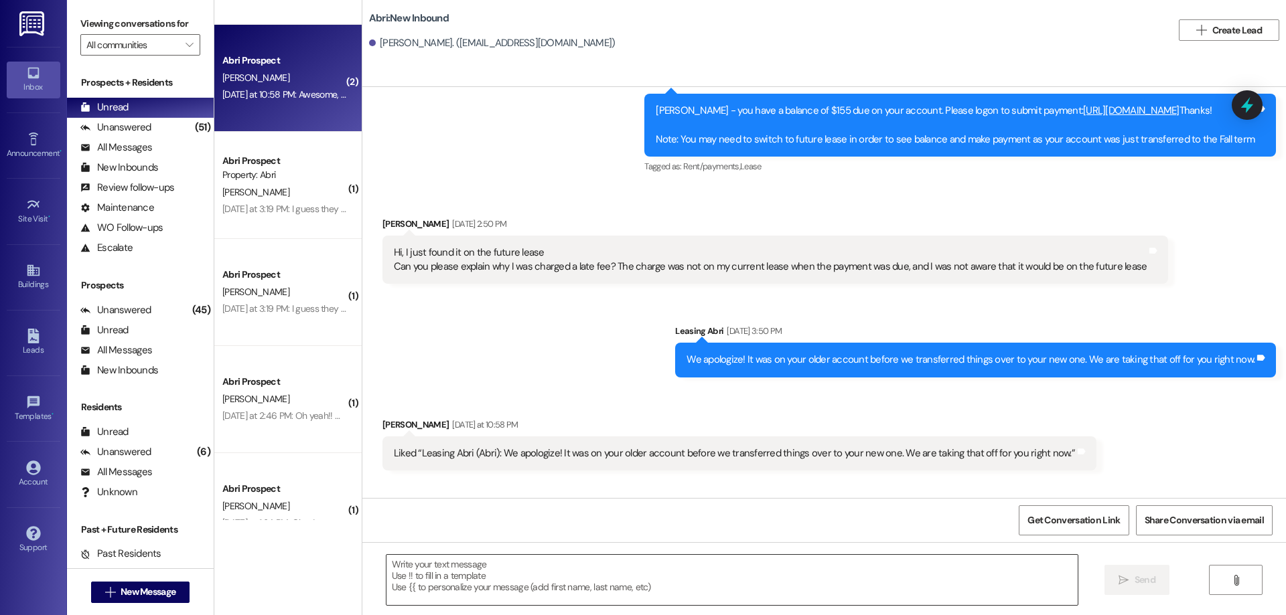
click at [646, 580] on textarea at bounding box center [731, 580] width 691 height 50
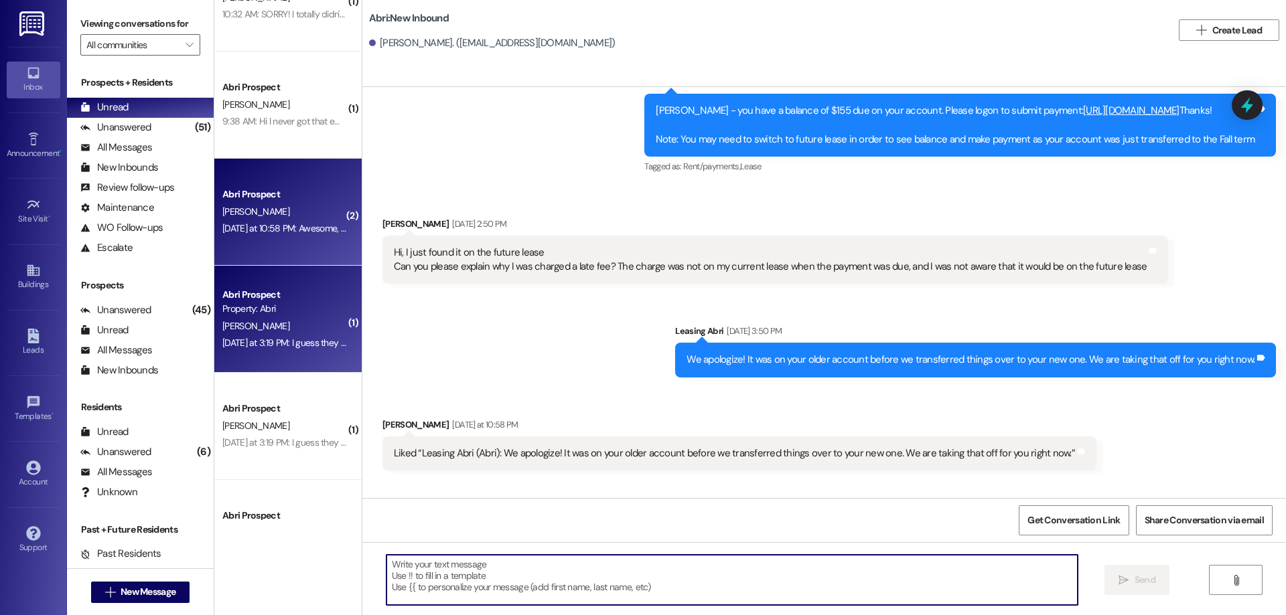
scroll to position [203, 0]
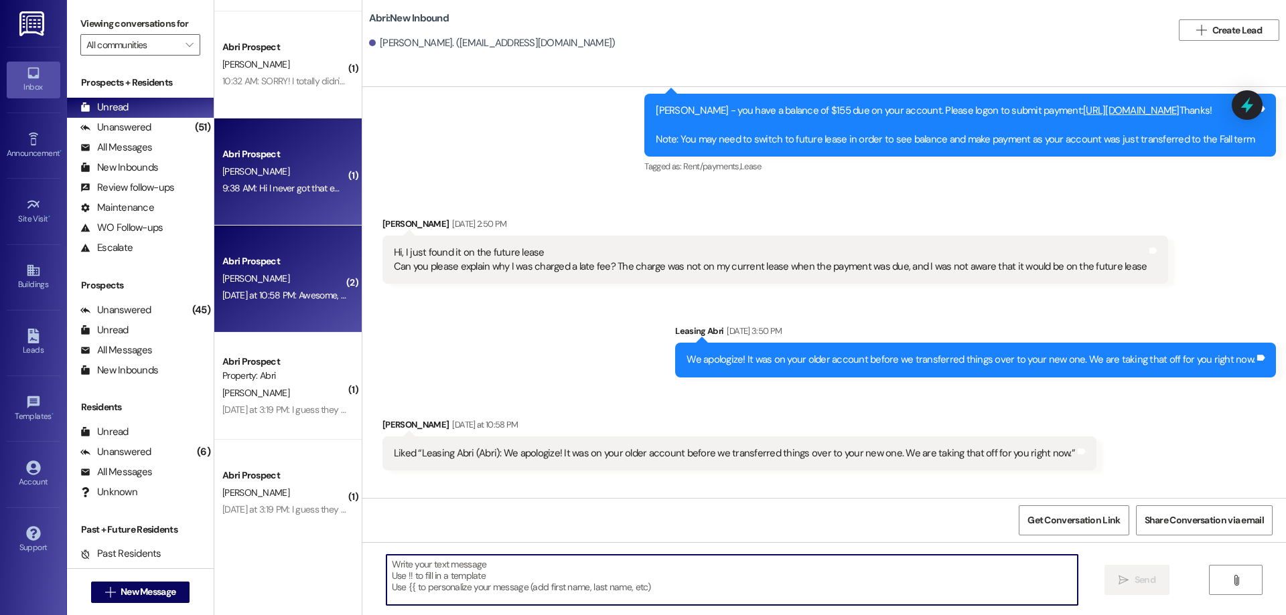
click at [244, 183] on div "9:38 AM: Hi I never got that email 9:38 AM: Hi I never got that email" at bounding box center [285, 188] width 127 height 12
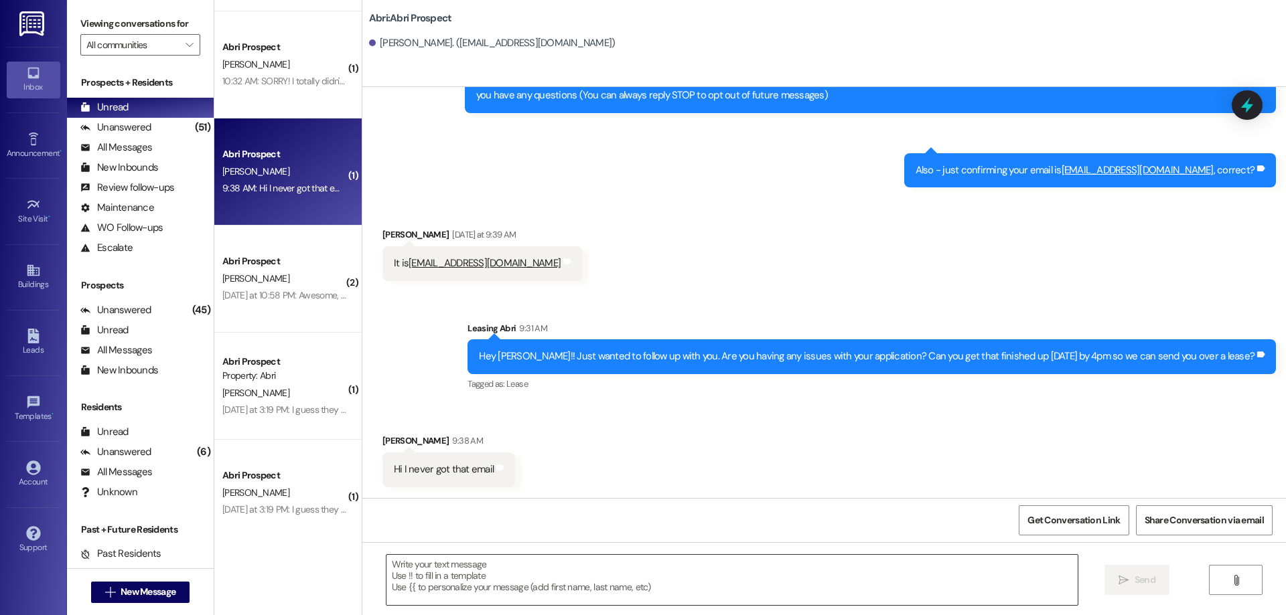
scroll to position [82, 0]
click at [687, 591] on textarea at bounding box center [731, 580] width 691 height 50
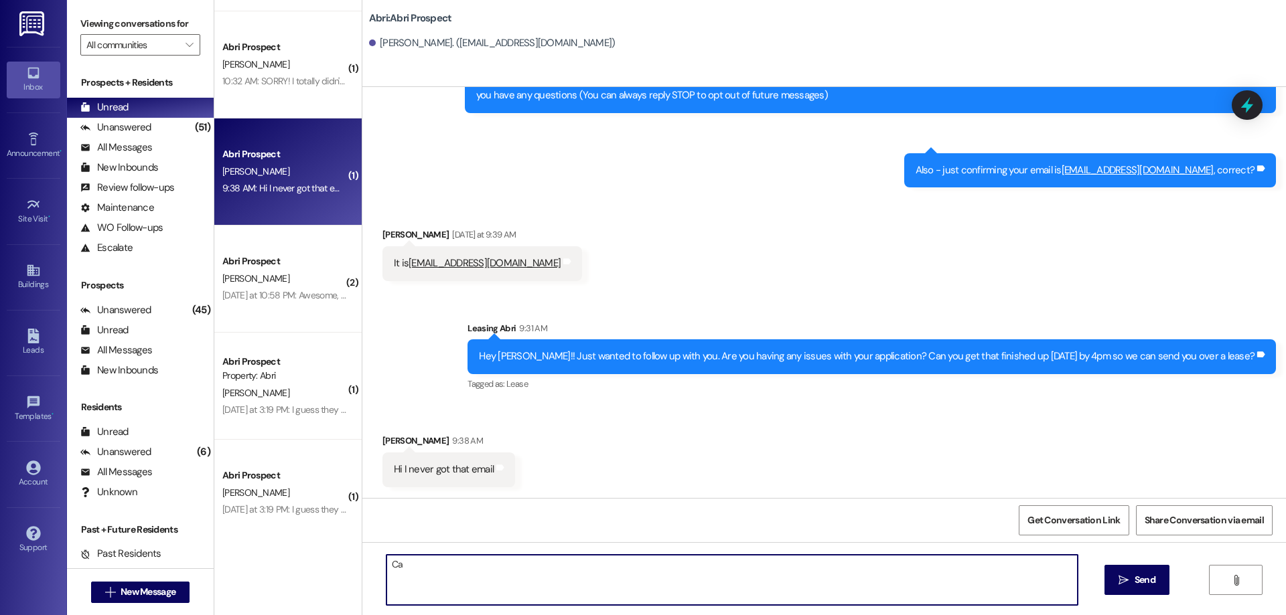
type textarea "C"
type textarea "So sorry! We didn't change your email - i just resent it over to you"
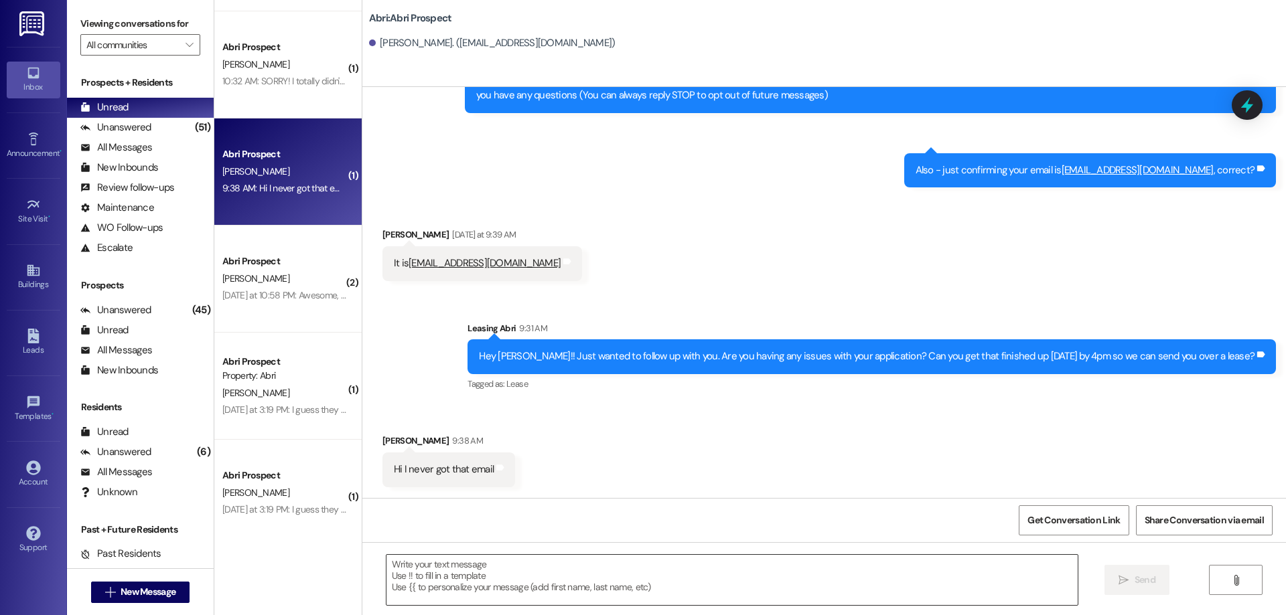
click at [605, 586] on textarea at bounding box center [731, 580] width 691 height 50
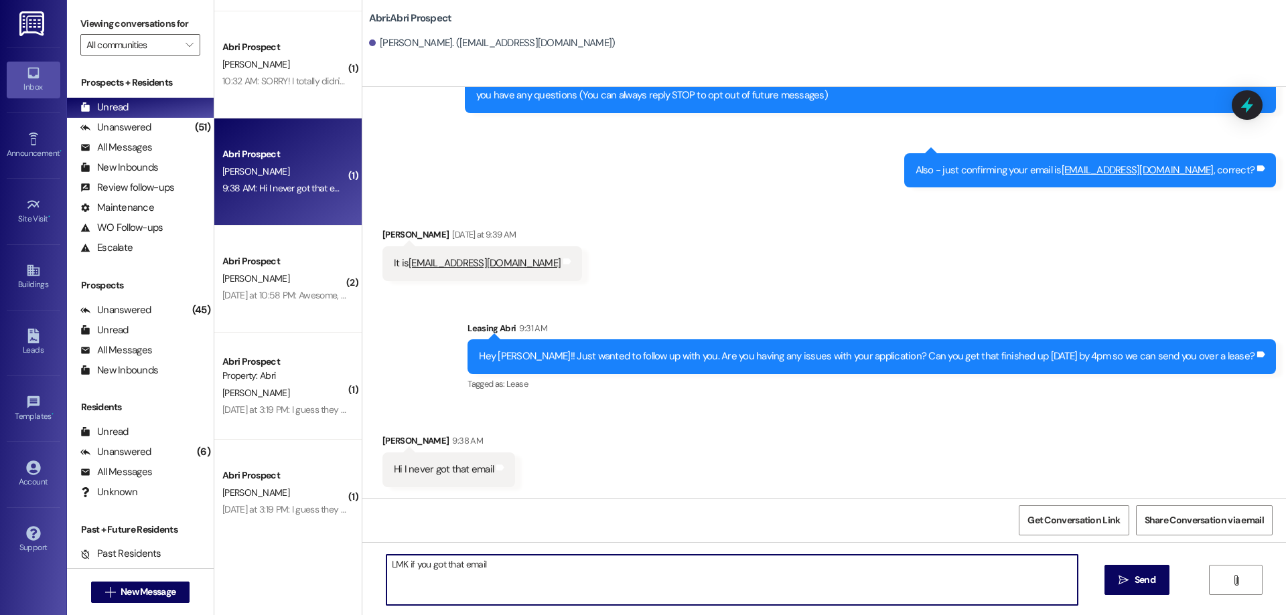
type textarea "LMK if you got that email"
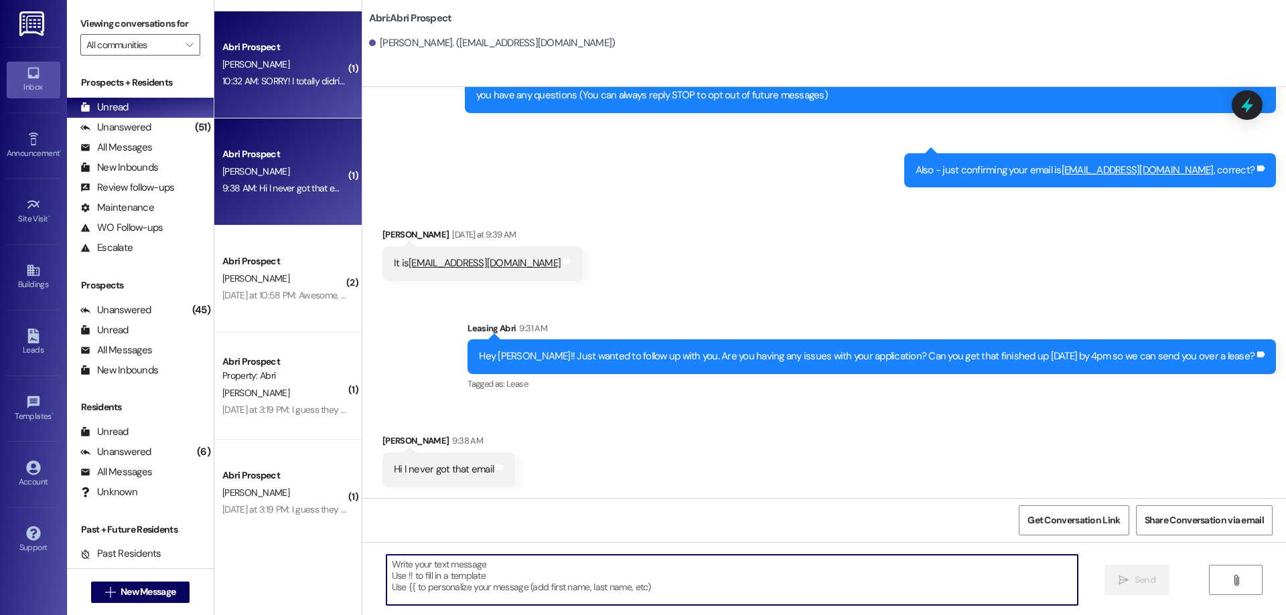
click at [281, 68] on div "[PERSON_NAME]" at bounding box center [284, 64] width 127 height 17
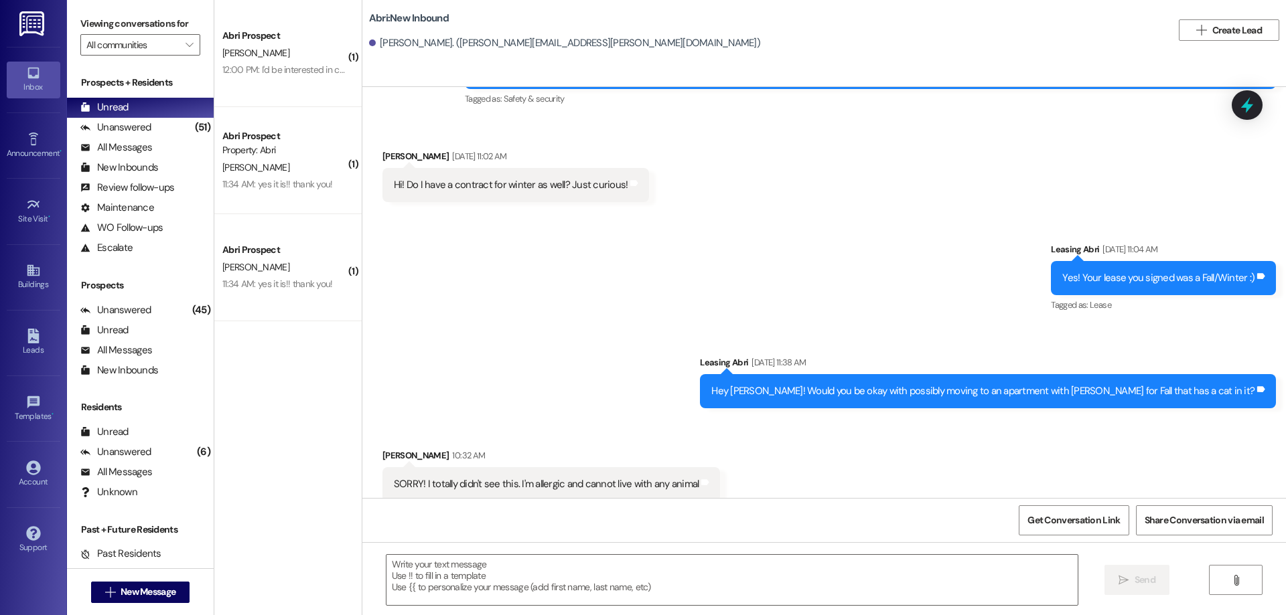
scroll to position [0, 0]
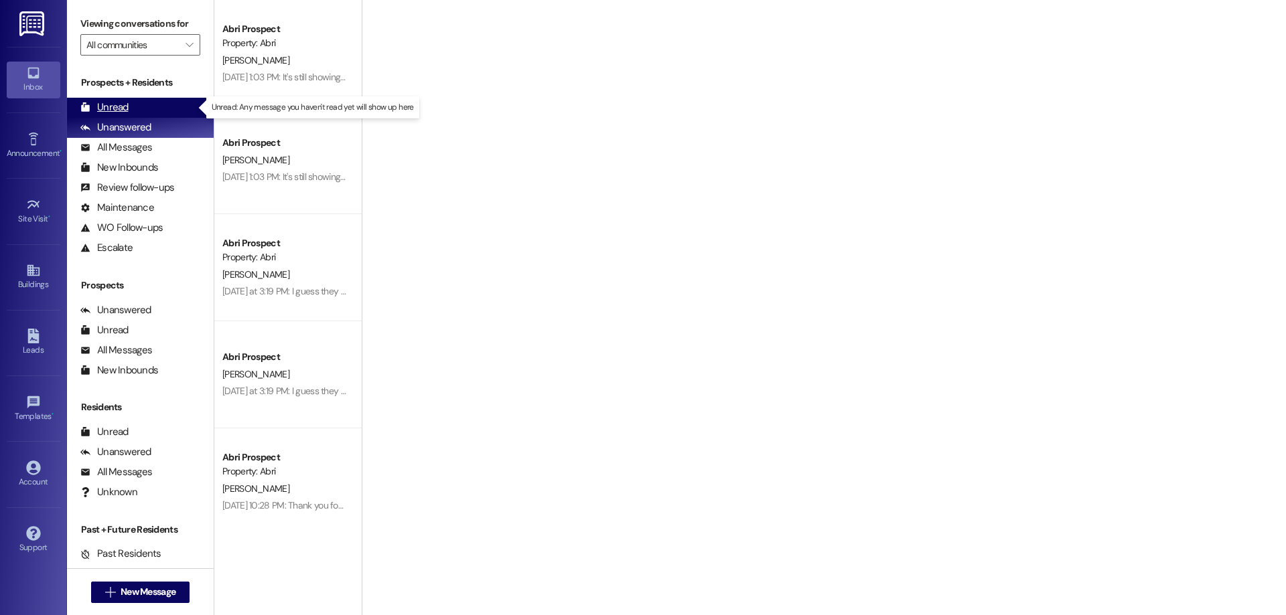
click at [135, 102] on div "Unread (0)" at bounding box center [140, 108] width 147 height 20
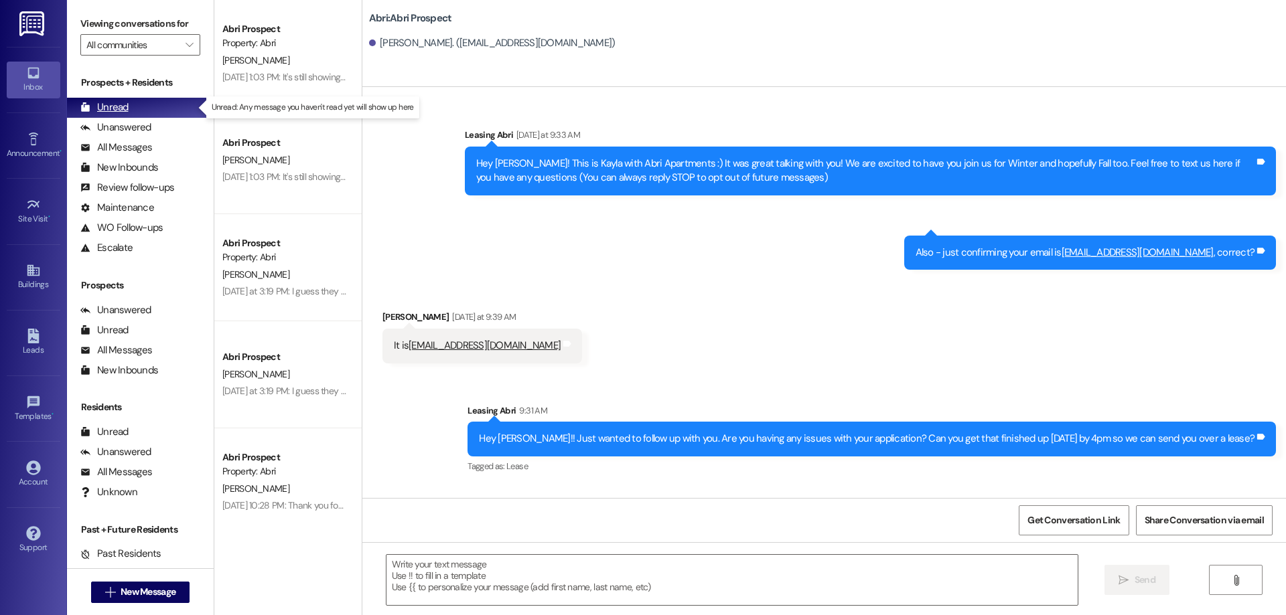
scroll to position [82, 0]
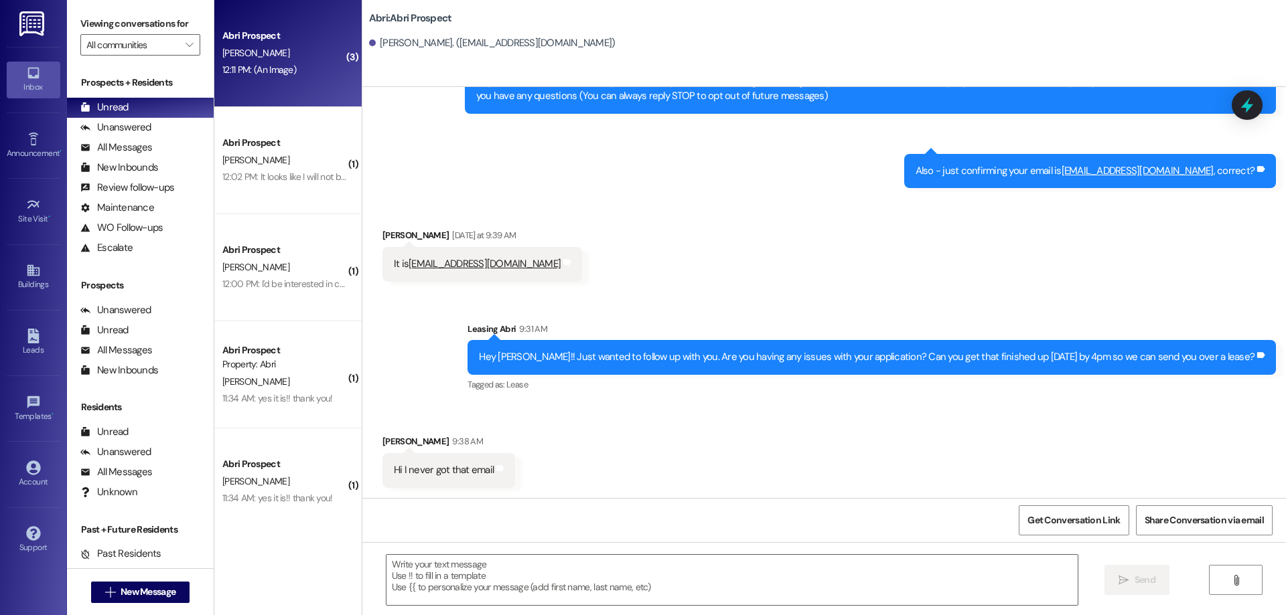
click at [279, 64] on div "12:11 PM: (An Image) 12:11 PM: (An Image)" at bounding box center [259, 70] width 74 height 12
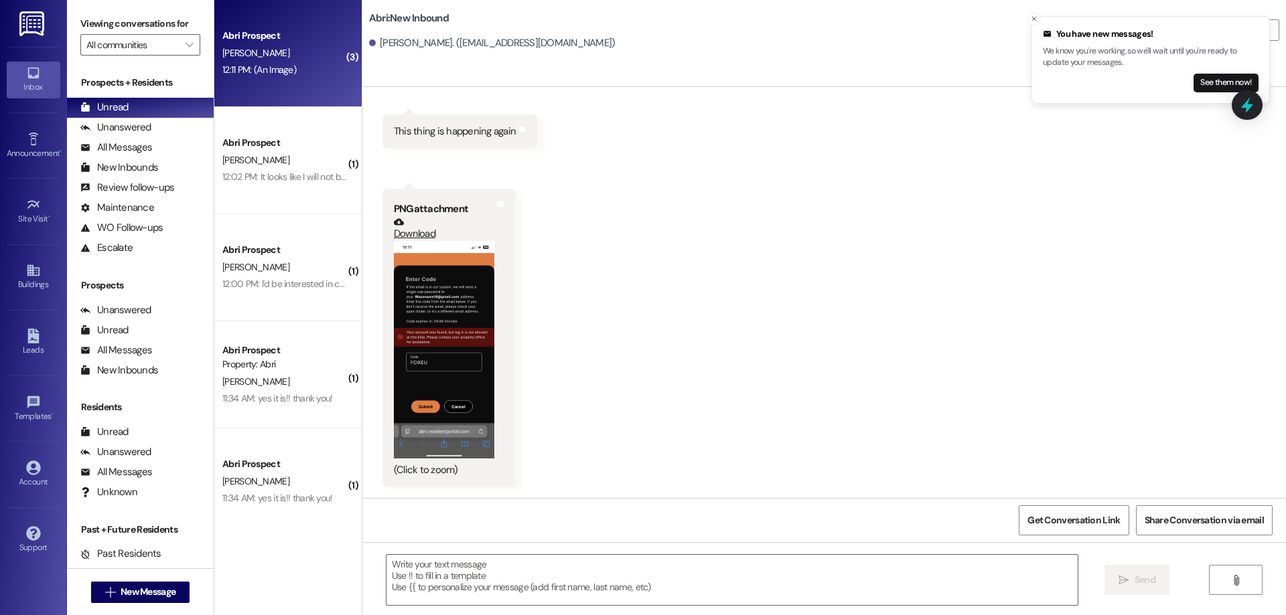
scroll to position [3923, 0]
click at [548, 574] on textarea at bounding box center [731, 580] width 691 height 50
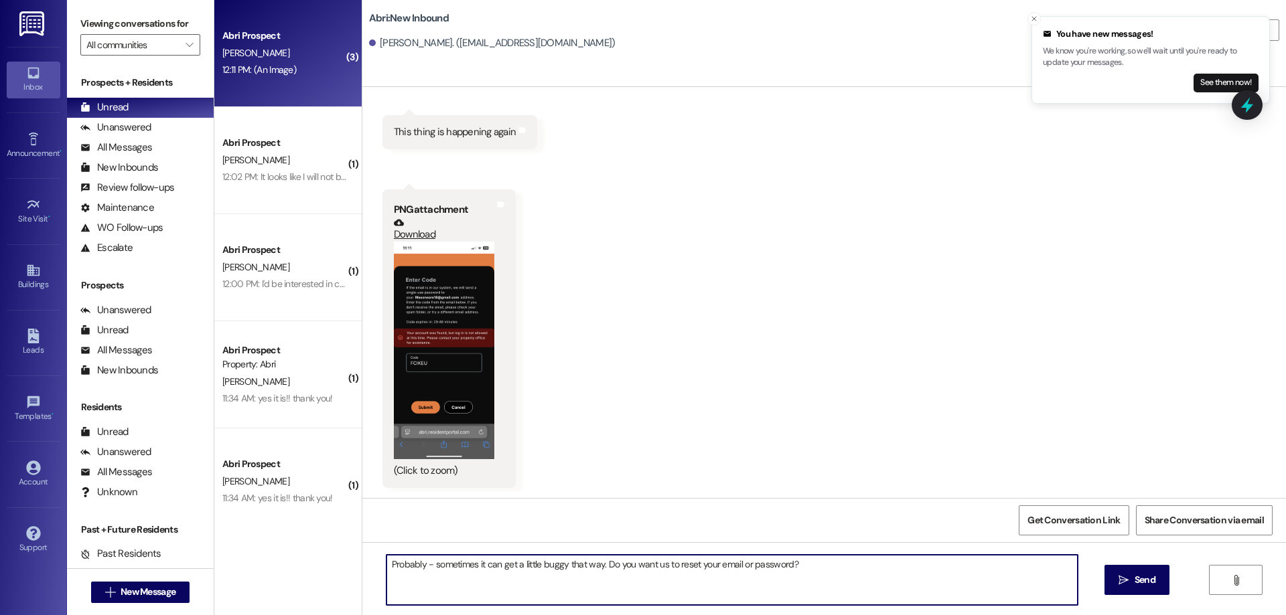
type textarea "Probably - sometimes it can get a little buggy that way. Do you want us to rese…"
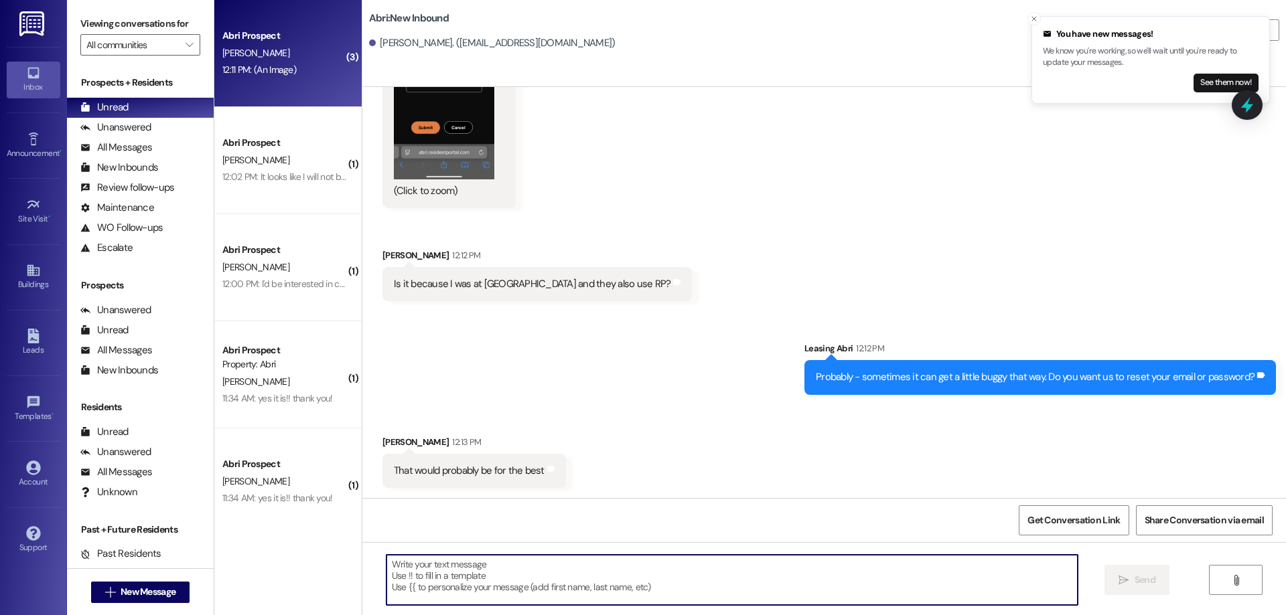
scroll to position [4296, 0]
